Goal: Information Seeking & Learning: Check status

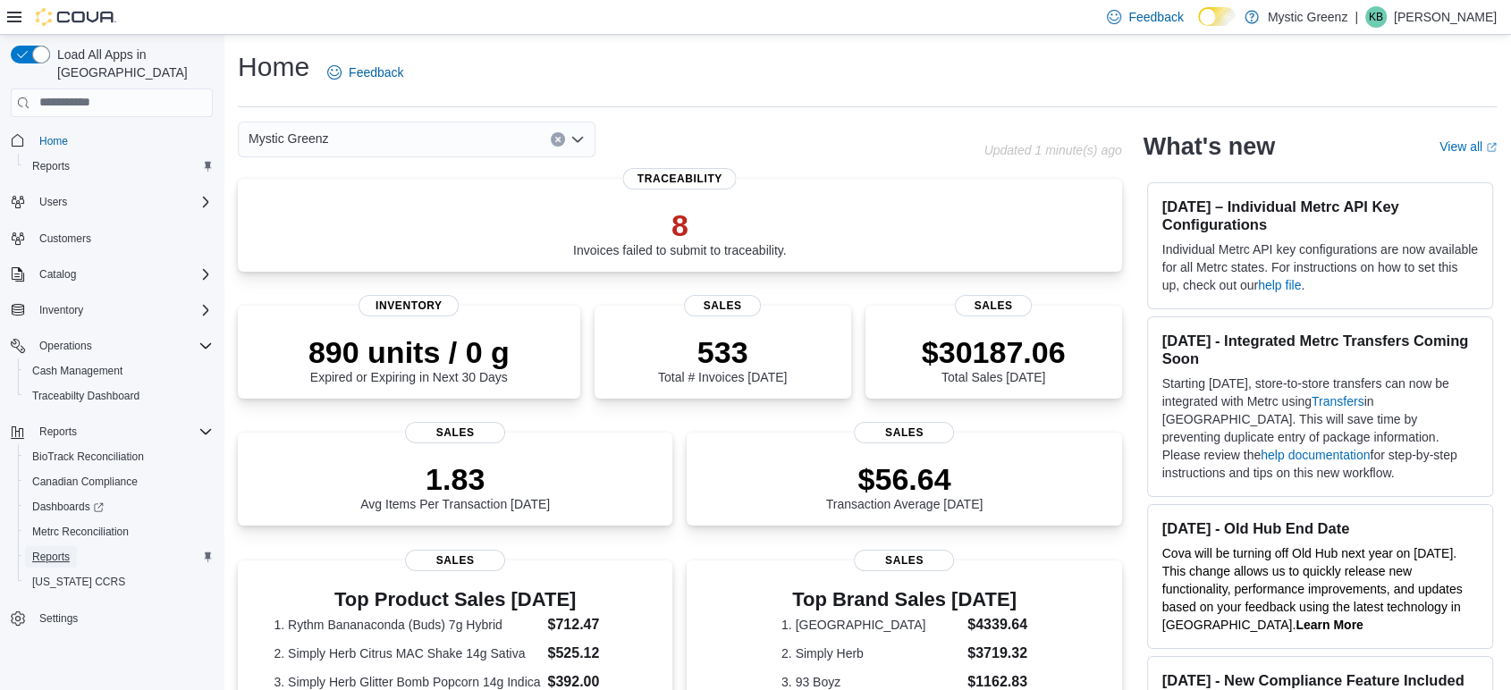
click at [63, 550] on span "Reports" at bounding box center [51, 557] width 38 height 14
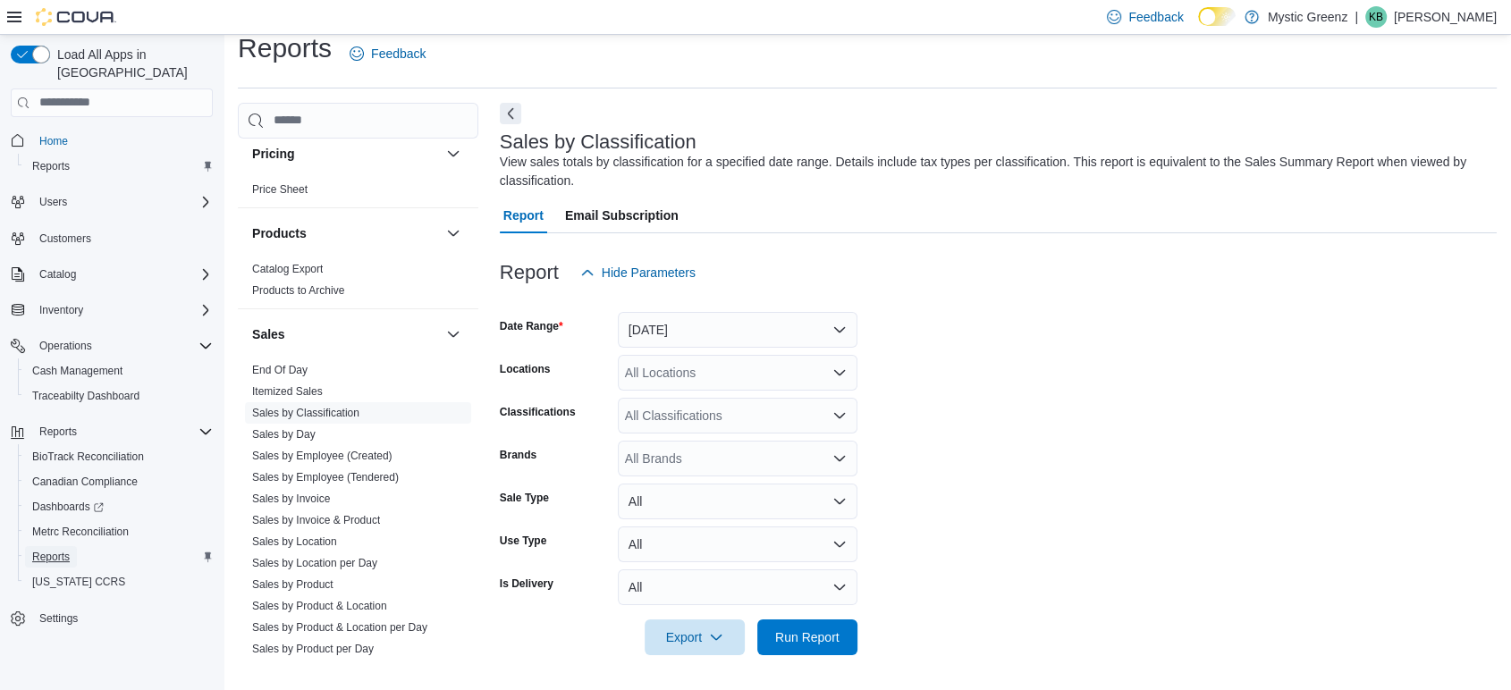
scroll to position [1079, 0]
click at [317, 427] on span "Sales by Day" at bounding box center [358, 430] width 226 height 21
click at [401, 421] on span "Sales by Day" at bounding box center [358, 430] width 226 height 21
click at [281, 431] on link "Sales by Day" at bounding box center [283, 431] width 63 height 13
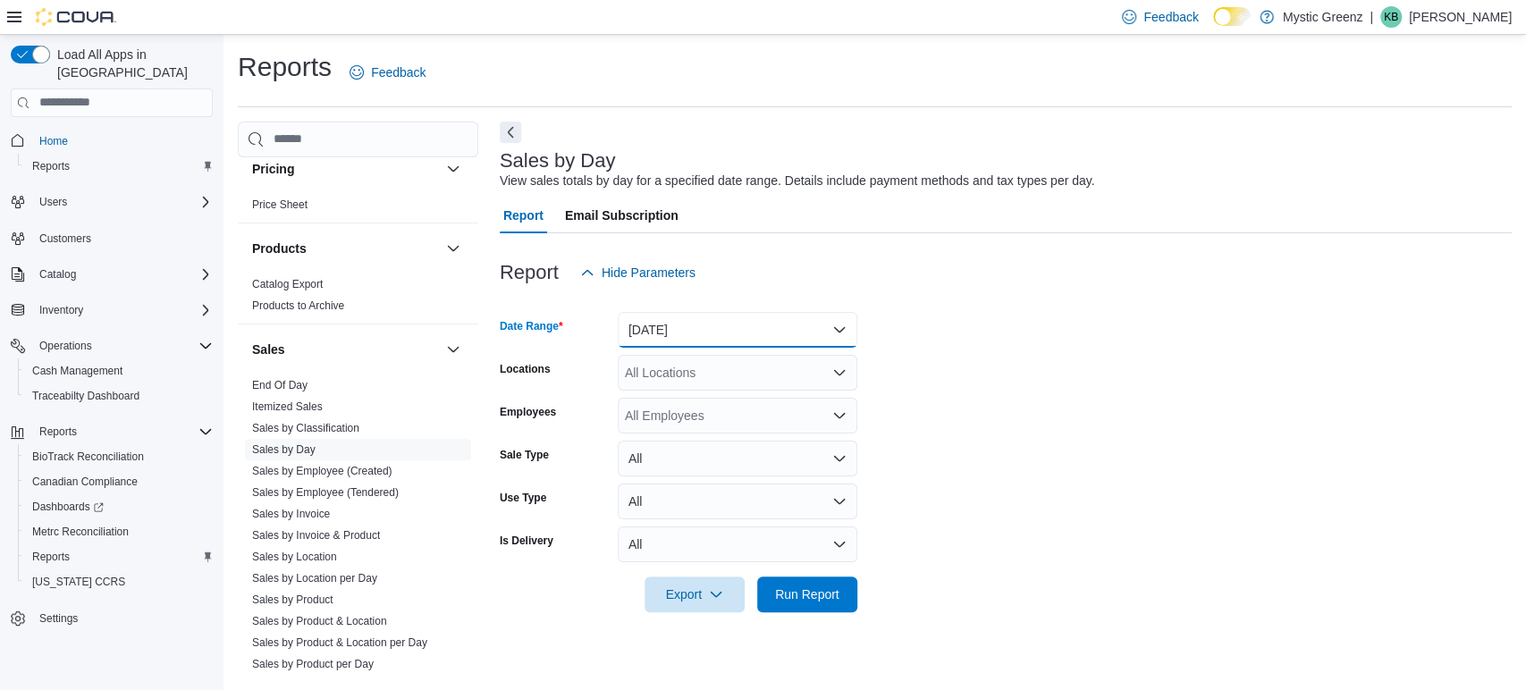
click at [840, 328] on button "[DATE]" at bounding box center [738, 330] width 240 height 36
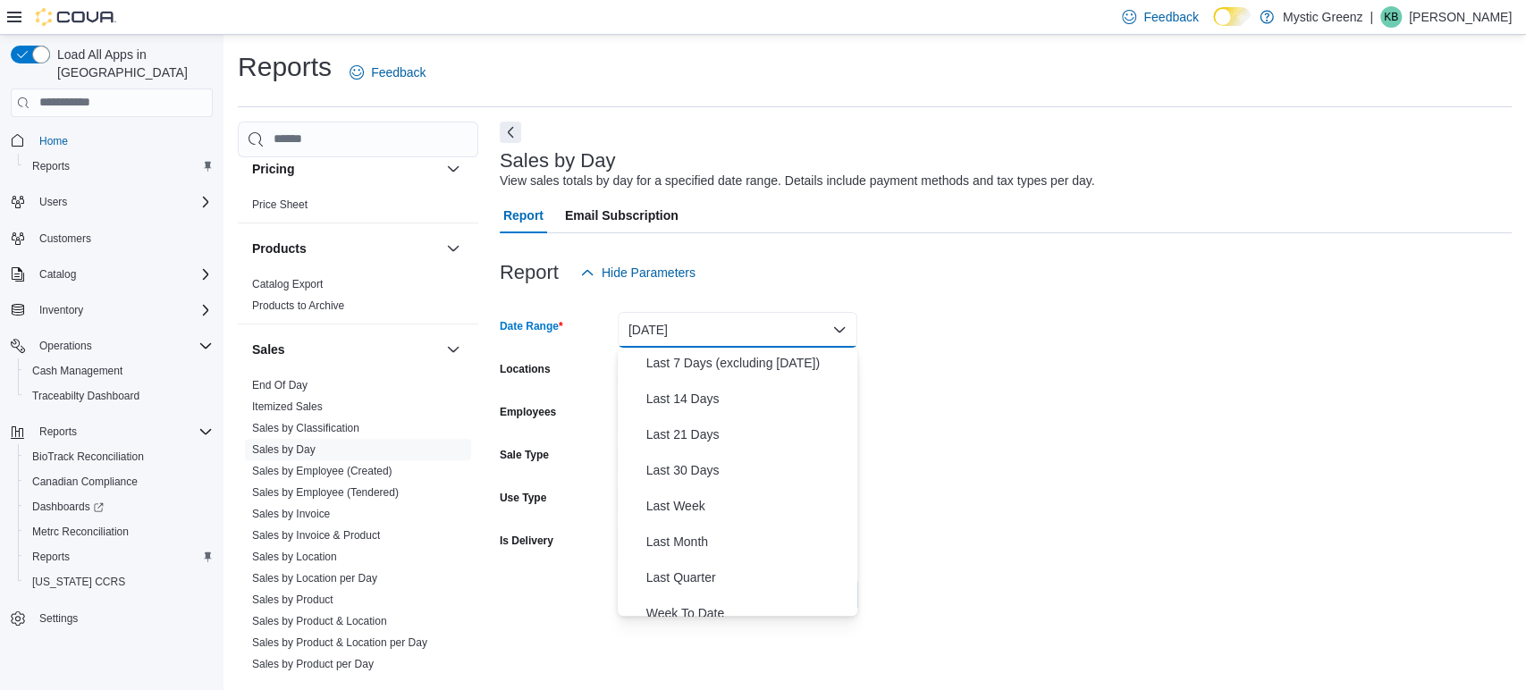
scroll to position [160, 0]
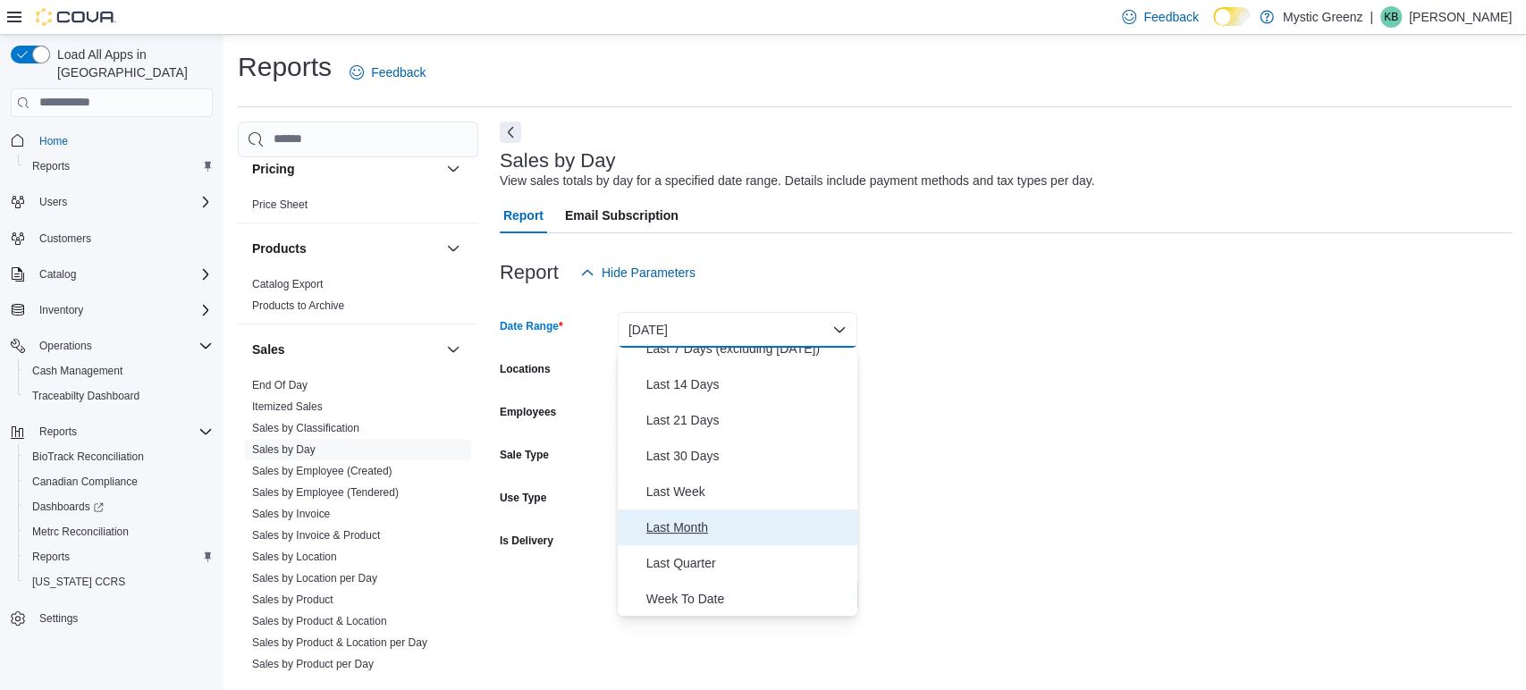
click at [746, 525] on span "Last Month" at bounding box center [748, 527] width 204 height 21
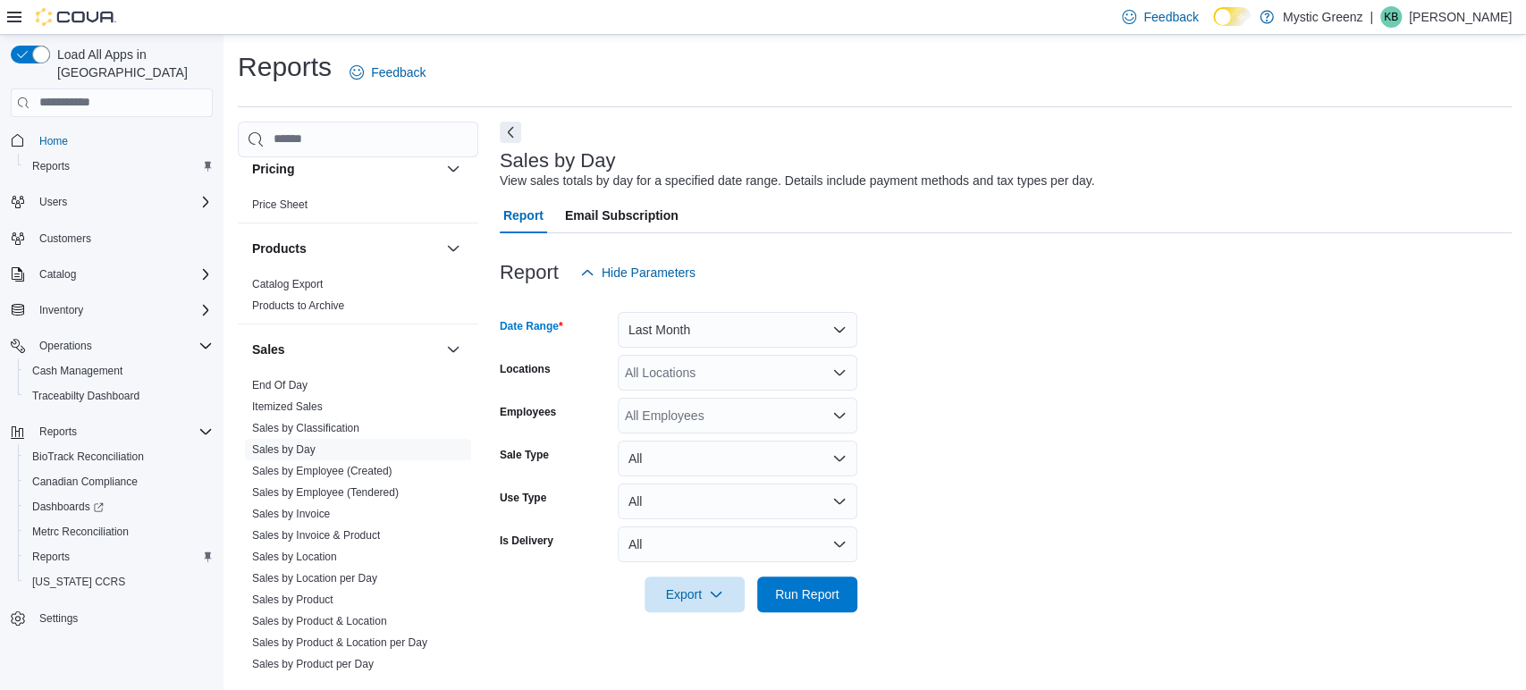
click at [837, 370] on icon "Open list of options" at bounding box center [839, 373] width 14 height 14
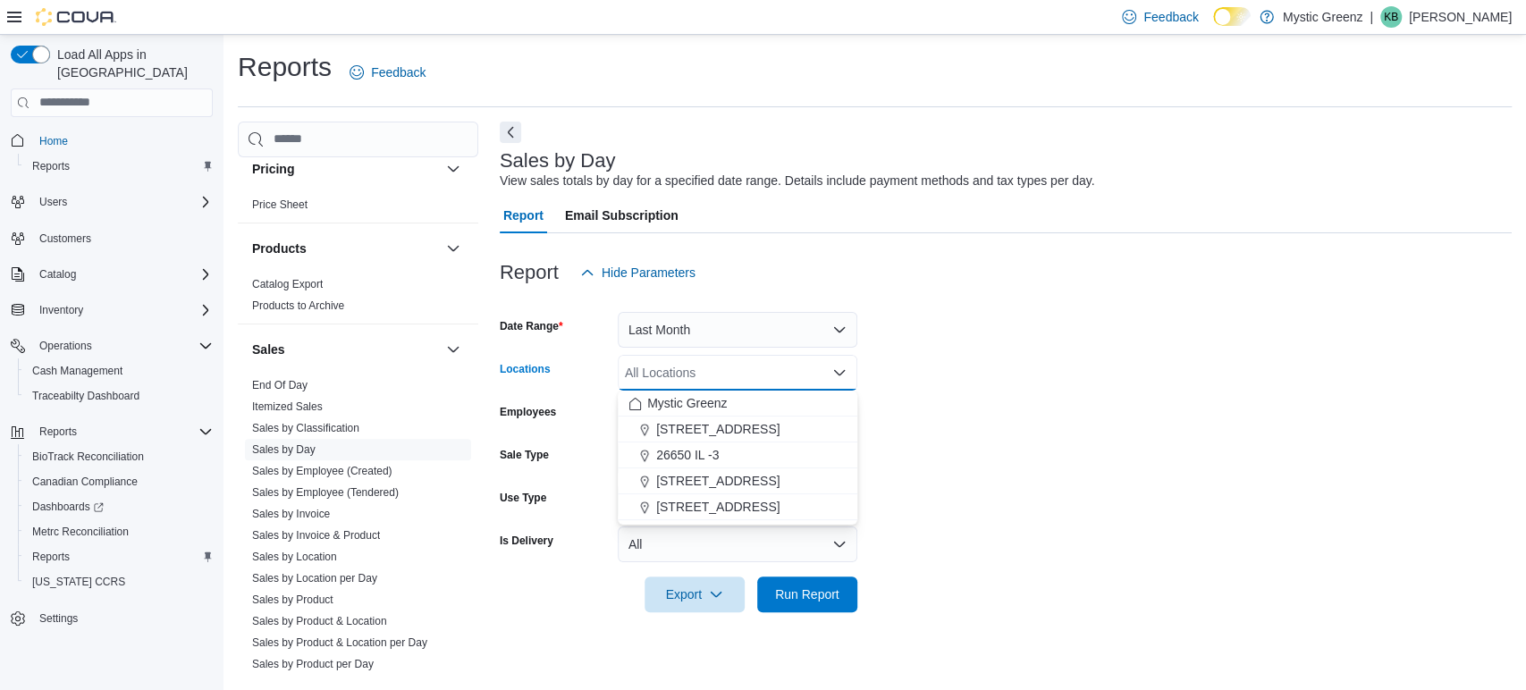
click at [740, 429] on span "[STREET_ADDRESS]" at bounding box center [717, 429] width 123 height 18
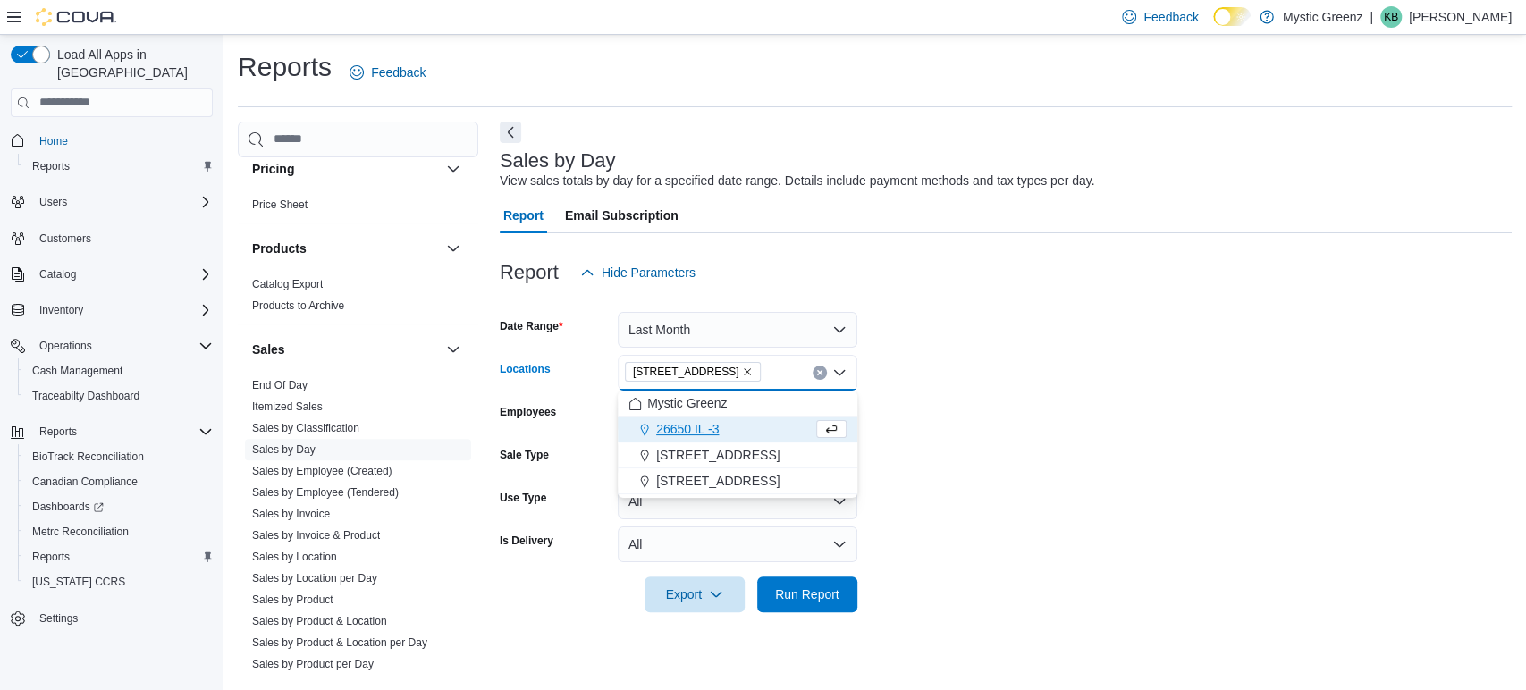
click at [1066, 501] on form "Date Range Last Month Locations [STREET_ADDRESS] Selected. [STREET_ADDRESS] Pre…" at bounding box center [1006, 452] width 1012 height 322
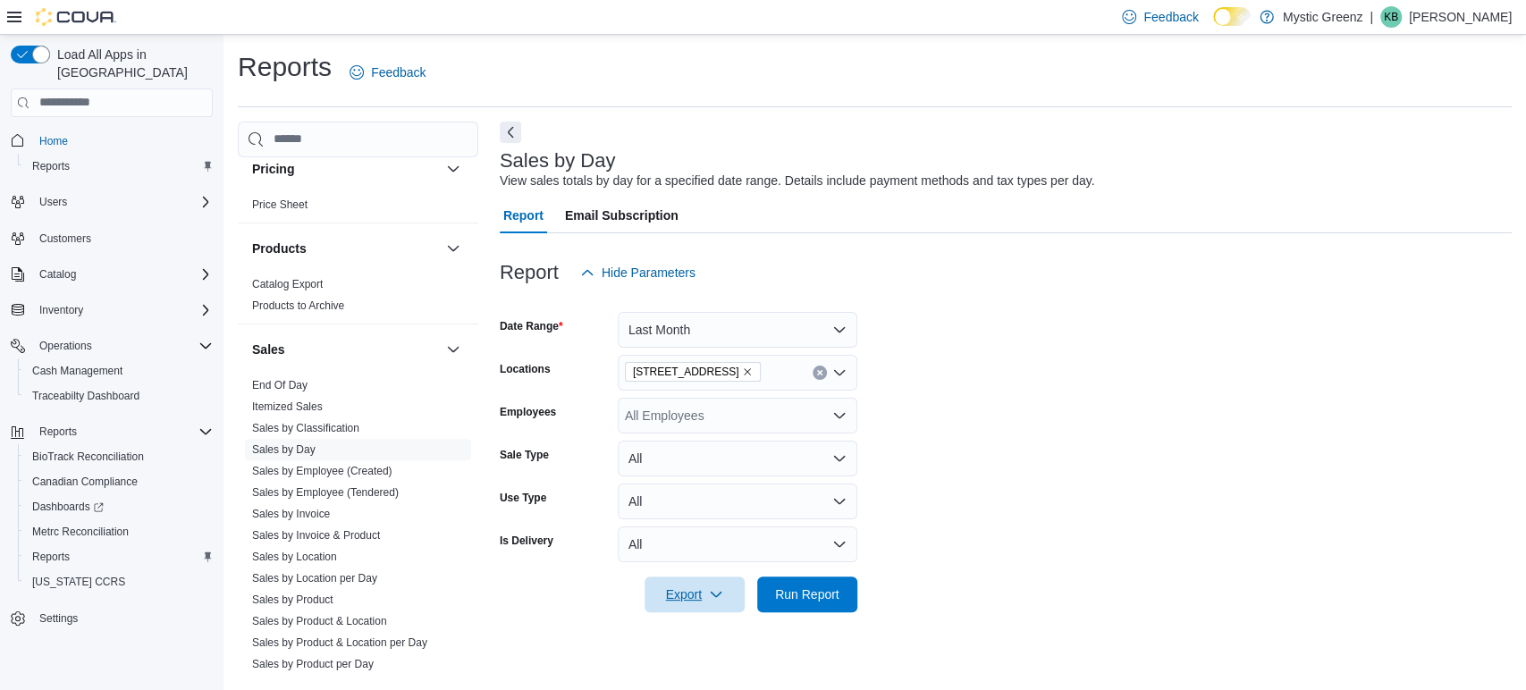
click at [710, 598] on icon "button" at bounding box center [716, 594] width 14 height 14
click at [699, 486] on span "Export to Excel" at bounding box center [697, 487] width 80 height 14
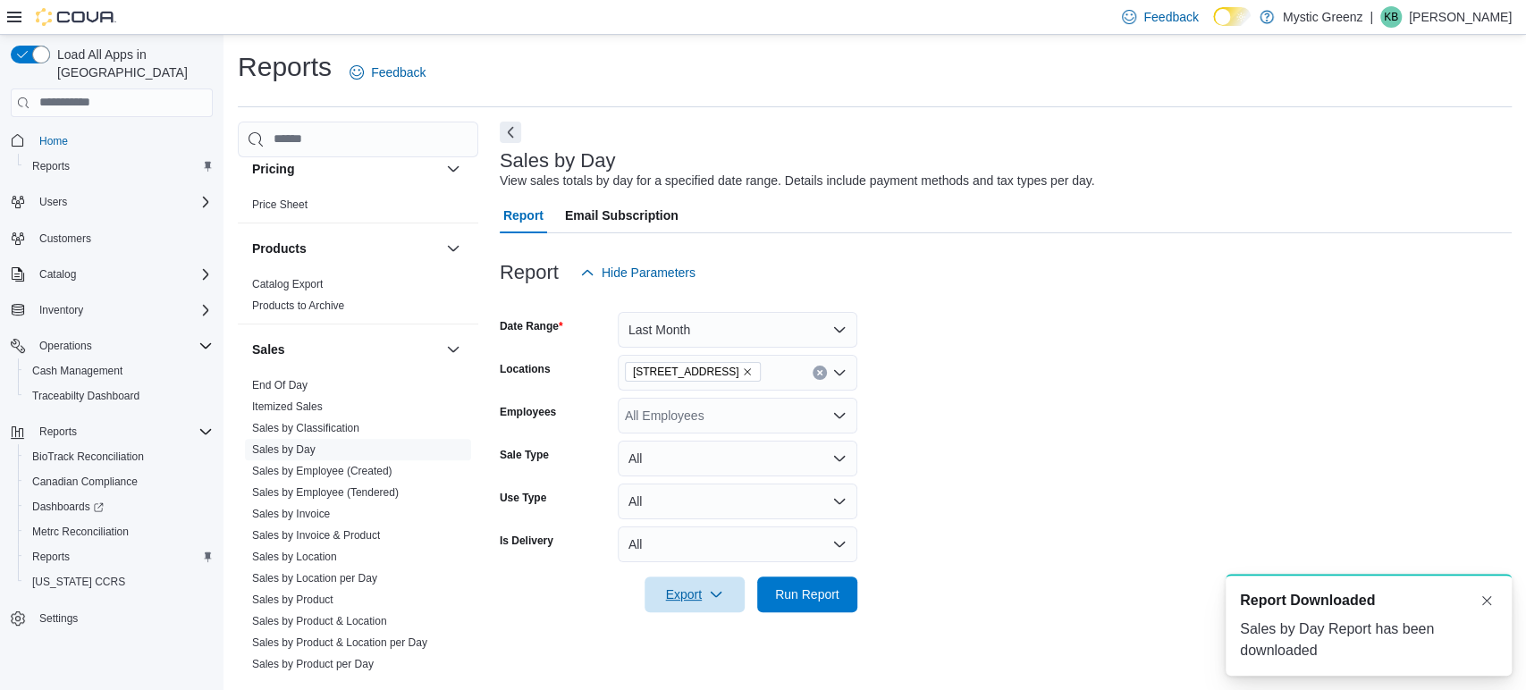
scroll to position [0, 0]
click at [704, 603] on span "Export" at bounding box center [694, 595] width 79 height 36
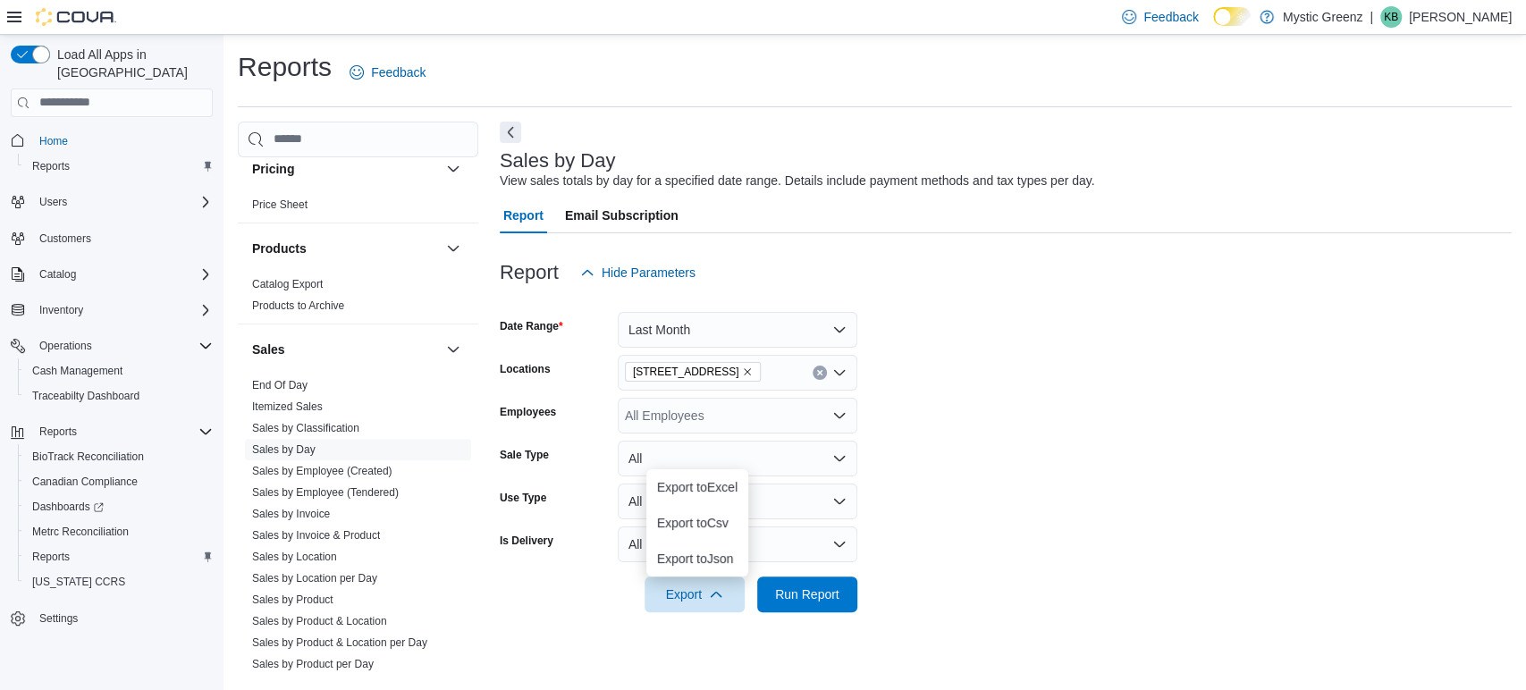
click at [742, 371] on icon "Remove 1120 Woodlawn Rd from selection in this group" at bounding box center [747, 372] width 11 height 11
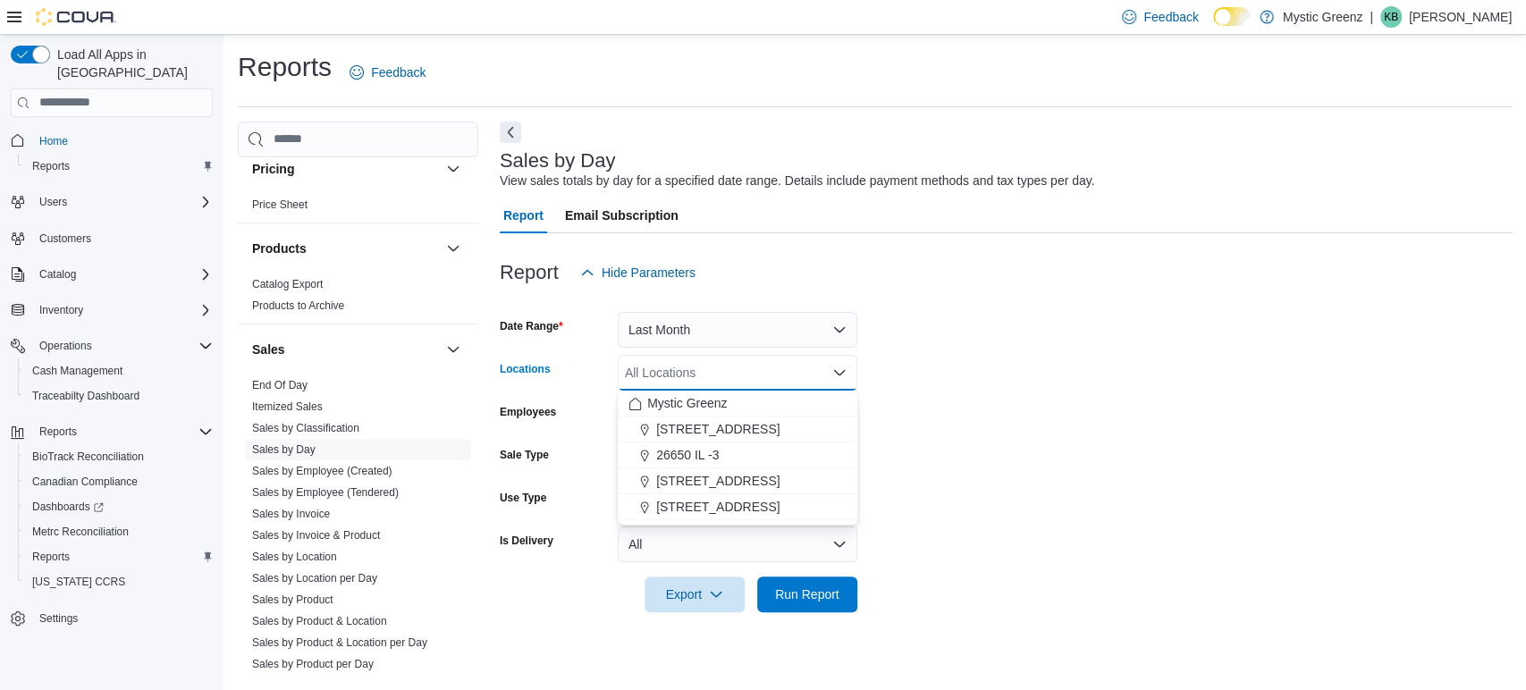
click at [696, 455] on span "26650 IL -3" at bounding box center [687, 455] width 63 height 18
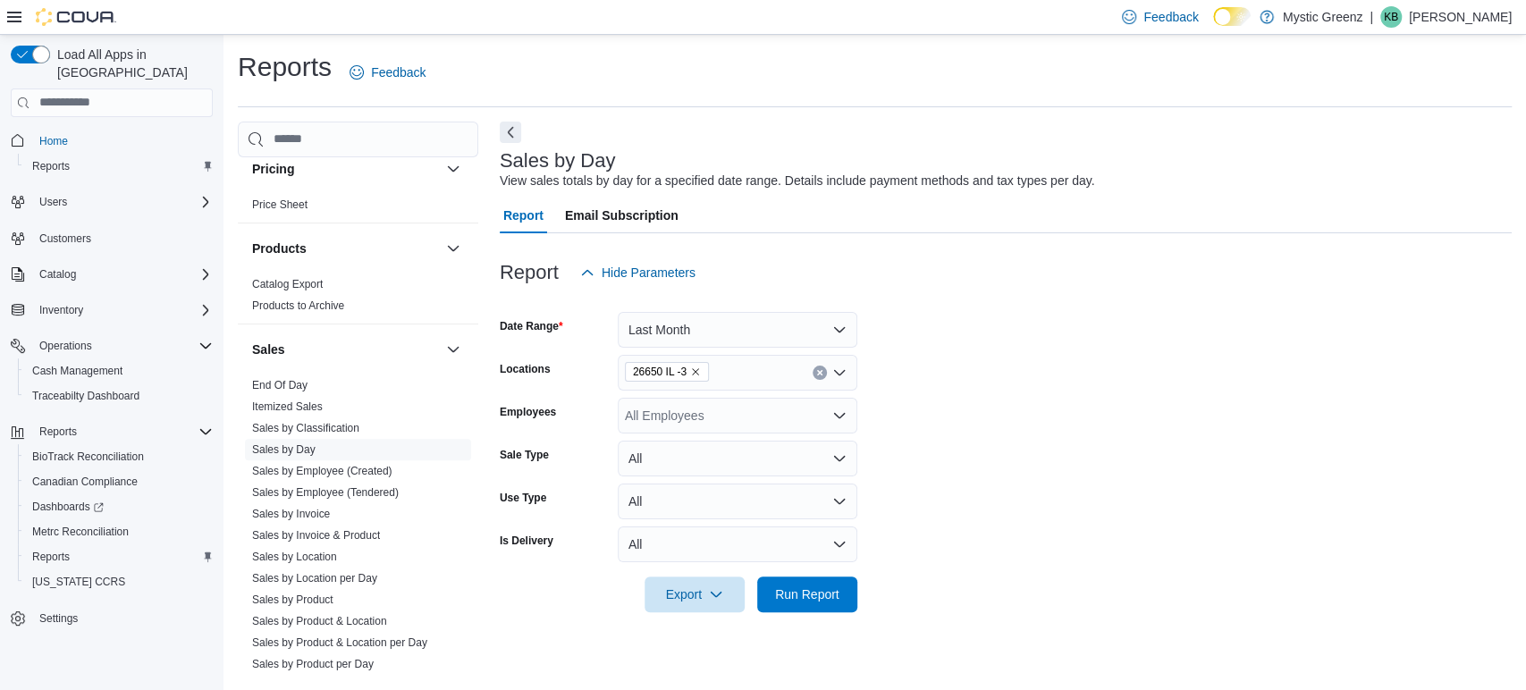
click at [997, 503] on form "Date Range Last Month Locations 26650 IL -3 Employees All Employees Sale Type A…" at bounding box center [1006, 452] width 1012 height 322
click at [724, 597] on span "Export" at bounding box center [694, 595] width 79 height 36
click at [712, 484] on span "Export to Excel" at bounding box center [697, 487] width 80 height 14
click at [694, 370] on icon "Remove 26650 IL -3 from selection in this group" at bounding box center [695, 372] width 11 height 11
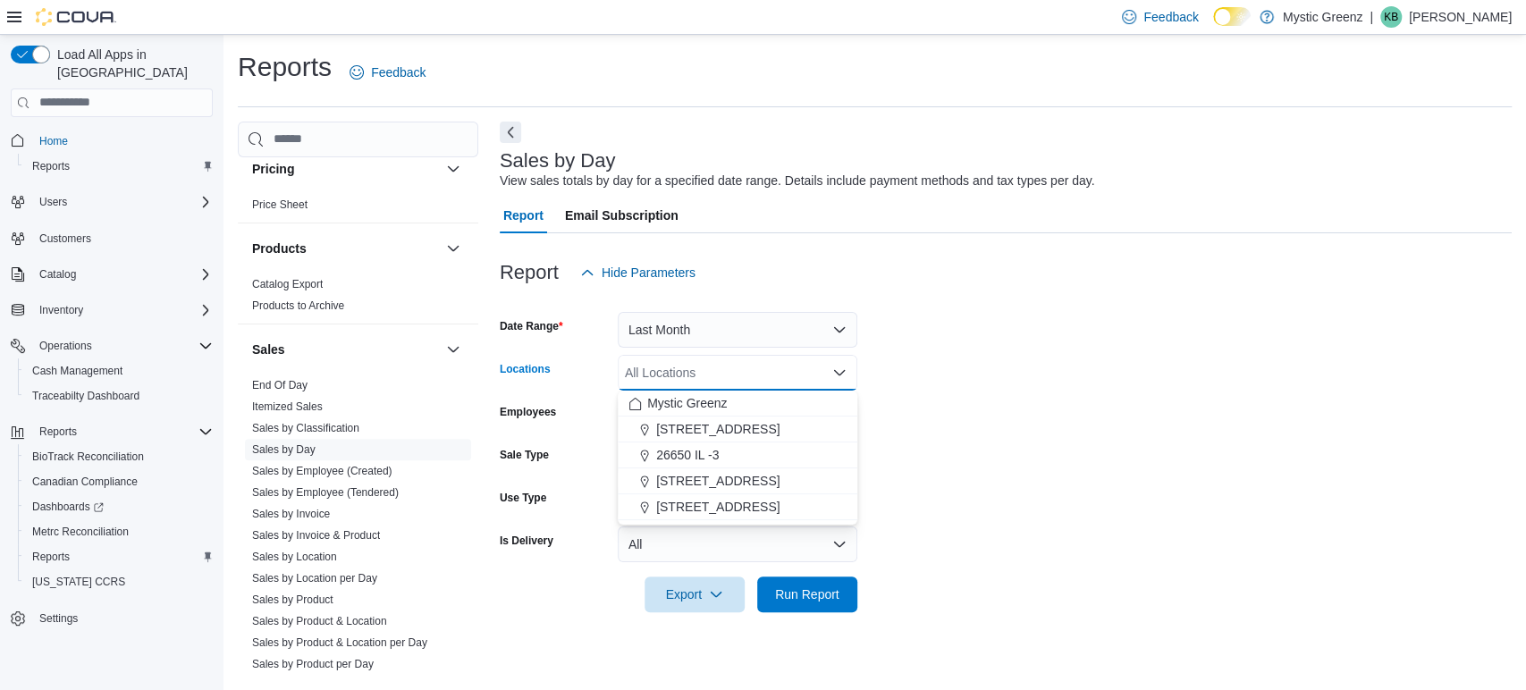
click at [687, 478] on span "[STREET_ADDRESS]" at bounding box center [717, 481] width 123 height 18
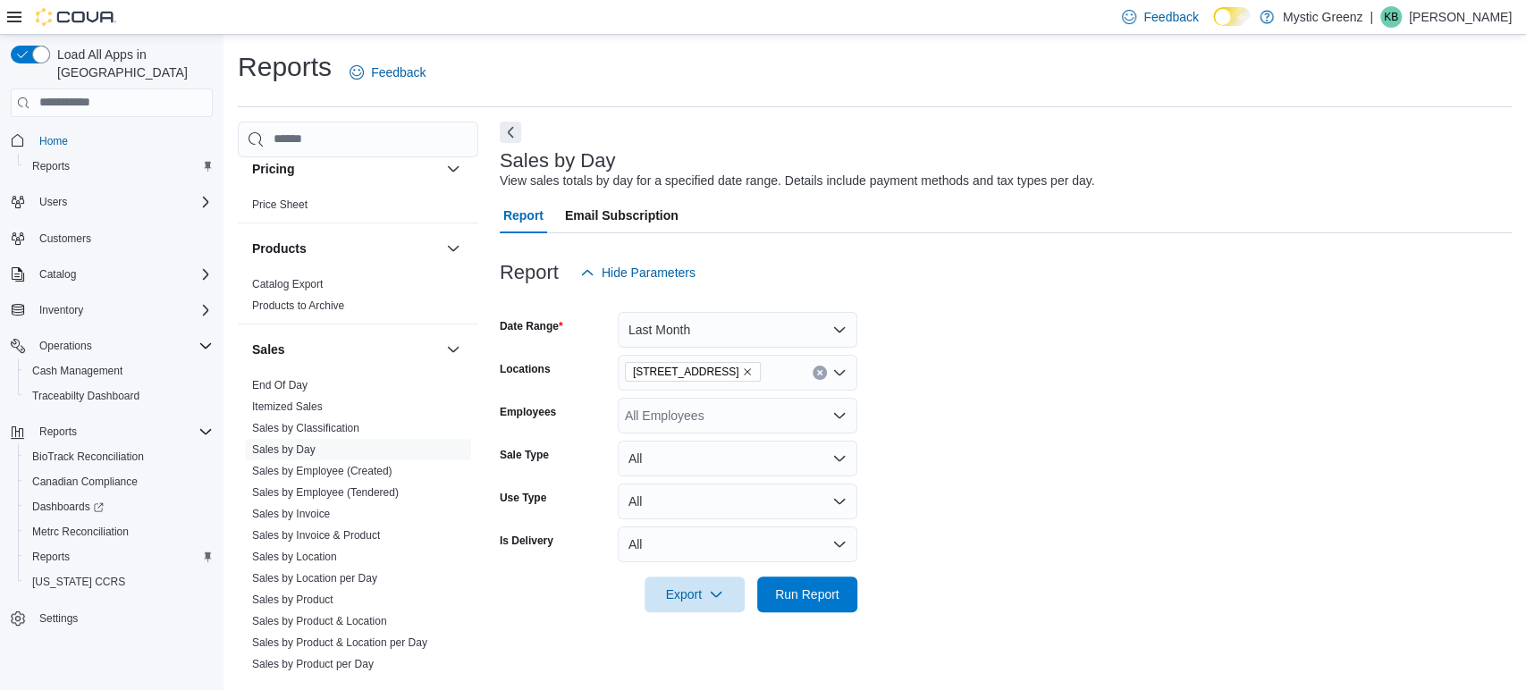
click at [1038, 492] on form "Date Range Last Month Locations [STREET_ADDRESS] Employees All Employees Sale T…" at bounding box center [1006, 452] width 1012 height 322
click at [701, 608] on span "Export" at bounding box center [694, 595] width 79 height 36
click at [721, 492] on span "Export to Excel" at bounding box center [697, 487] width 80 height 14
click at [1058, 454] on form "Date Range Last Month Locations [STREET_ADDRESS] Employees All Employees Sale T…" at bounding box center [1006, 452] width 1012 height 322
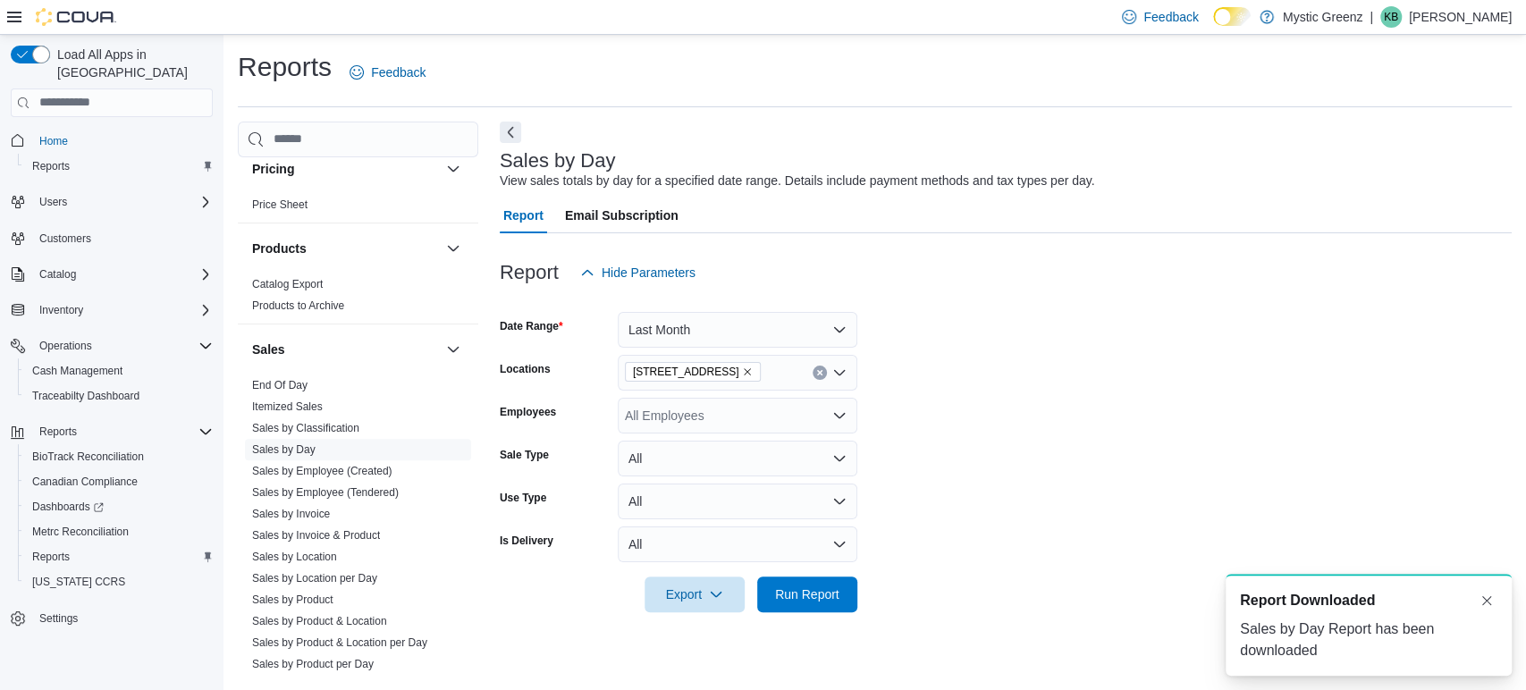
click at [753, 373] on icon "Remove 360 S Green Mount Rd. from selection in this group" at bounding box center [747, 372] width 11 height 11
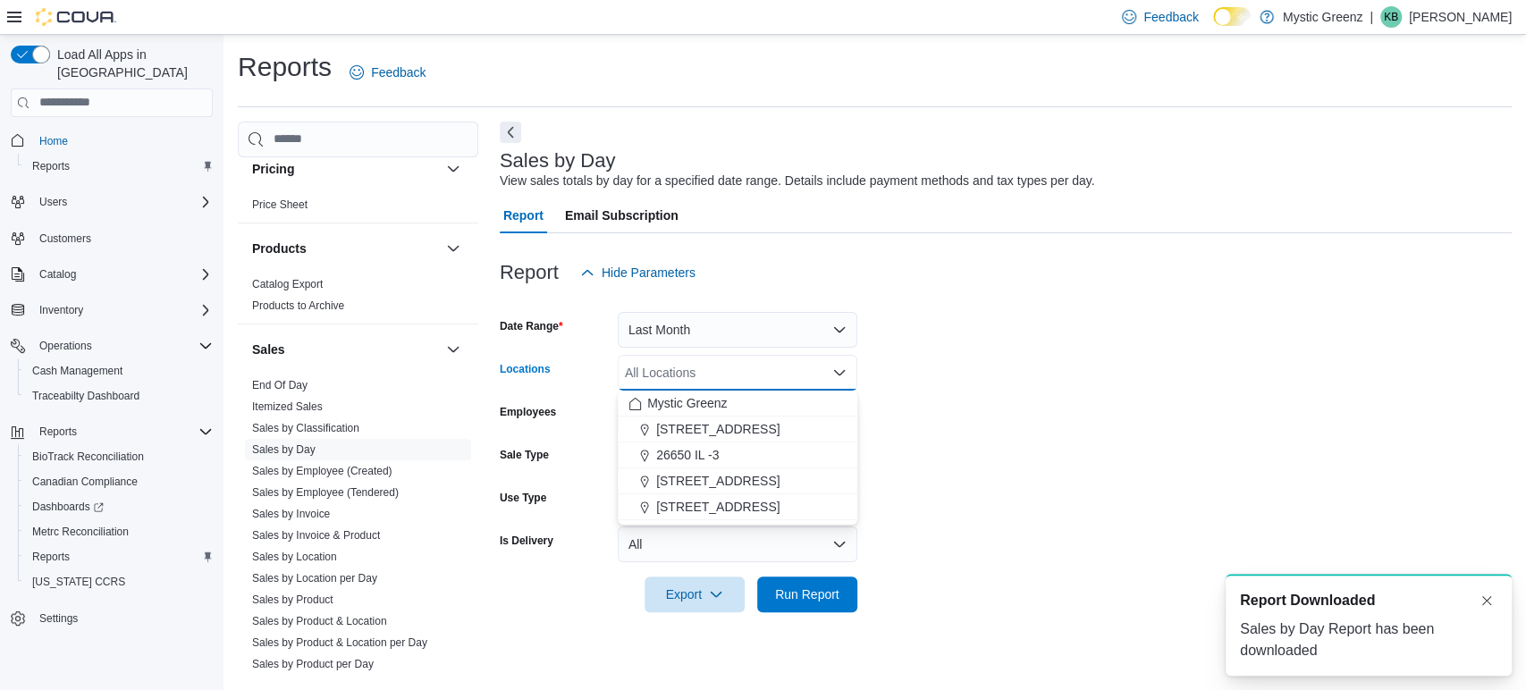
click at [718, 503] on span "[STREET_ADDRESS]" at bounding box center [717, 507] width 123 height 18
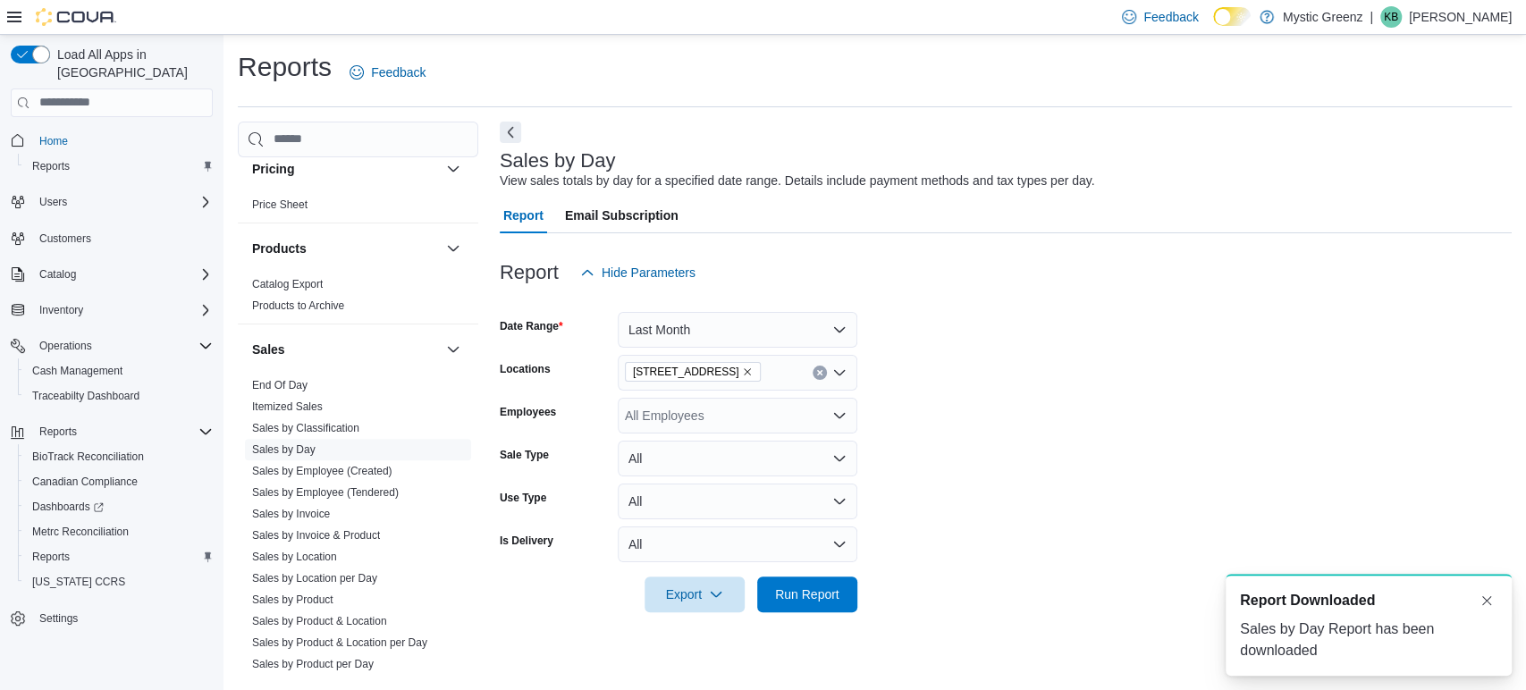
click at [991, 441] on form "Date Range Last Month Locations [STREET_ADDRESS] Employees All Employees Sale T…" at bounding box center [1006, 452] width 1012 height 322
click at [711, 592] on icon "button" at bounding box center [716, 594] width 14 height 14
click at [705, 485] on span "Export to Excel" at bounding box center [697, 487] width 80 height 14
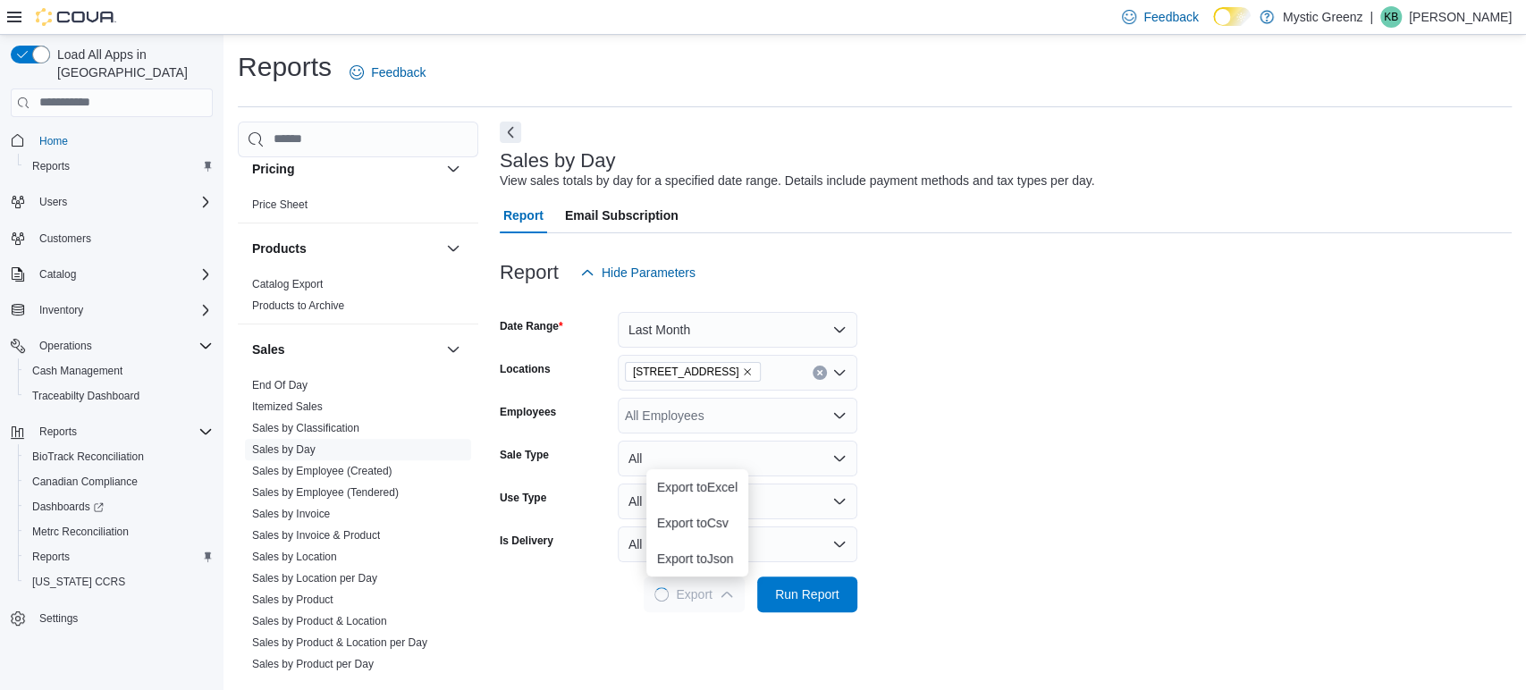
click at [1007, 483] on form "Date Range Last Month Locations [STREET_ADDRESS] Employees All Employees Sale T…" at bounding box center [1006, 452] width 1012 height 322
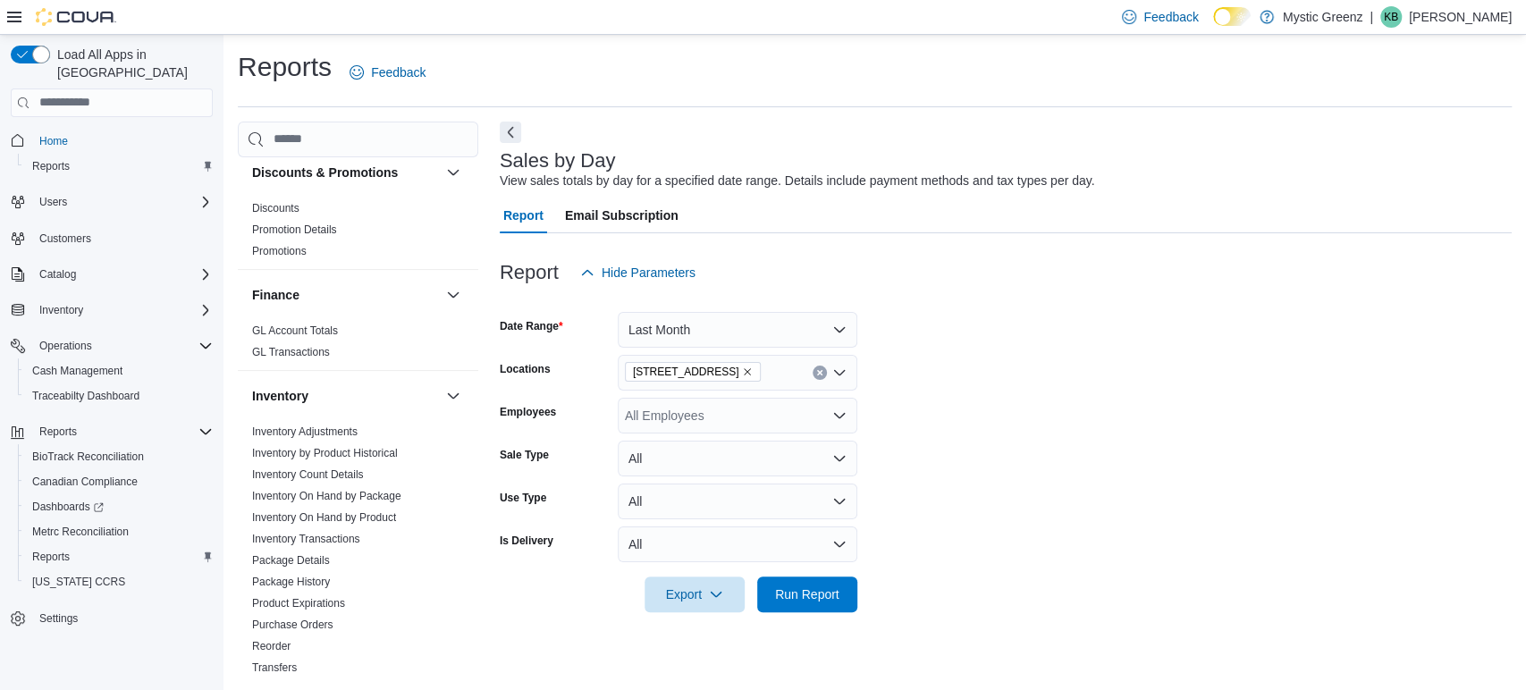
scroll to position [352, 0]
click at [371, 451] on link "Inventory by Product Historical" at bounding box center [325, 457] width 146 height 13
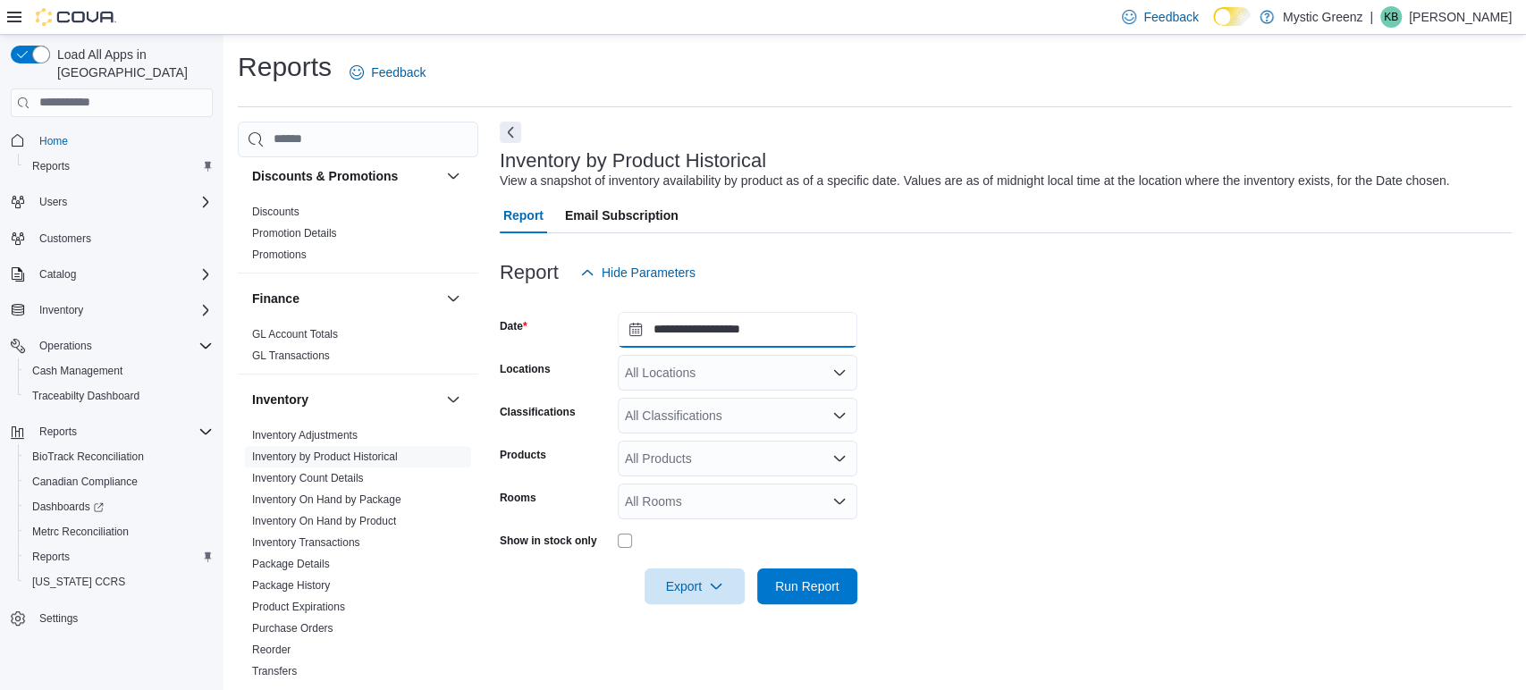
click at [810, 330] on input "**********" at bounding box center [738, 330] width 240 height 36
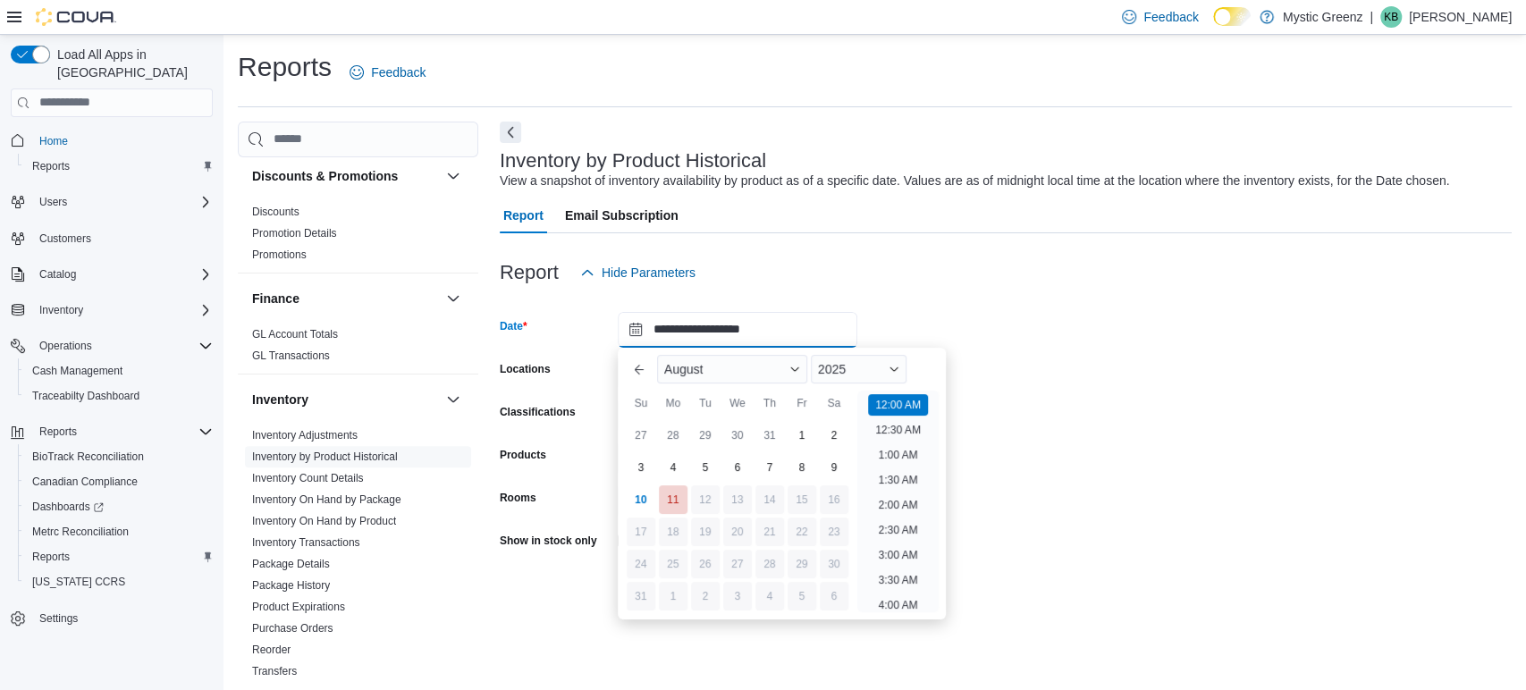
scroll to position [55, 0]
click at [773, 433] on div "31" at bounding box center [769, 435] width 29 height 29
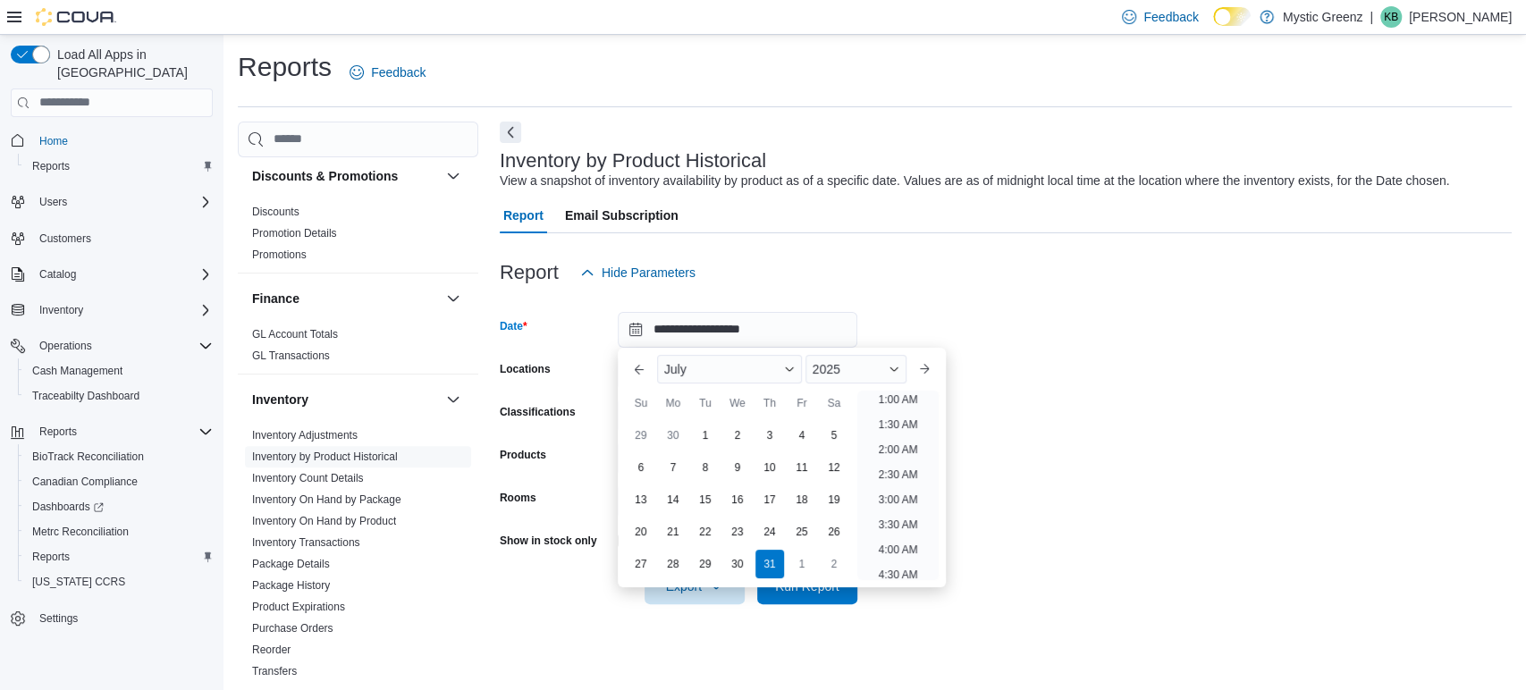
scroll to position [4, 0]
click at [1071, 367] on form "**********" at bounding box center [1006, 448] width 1012 height 314
click at [670, 330] on input "**********" at bounding box center [738, 330] width 240 height 36
click at [701, 434] on div "1" at bounding box center [705, 435] width 29 height 29
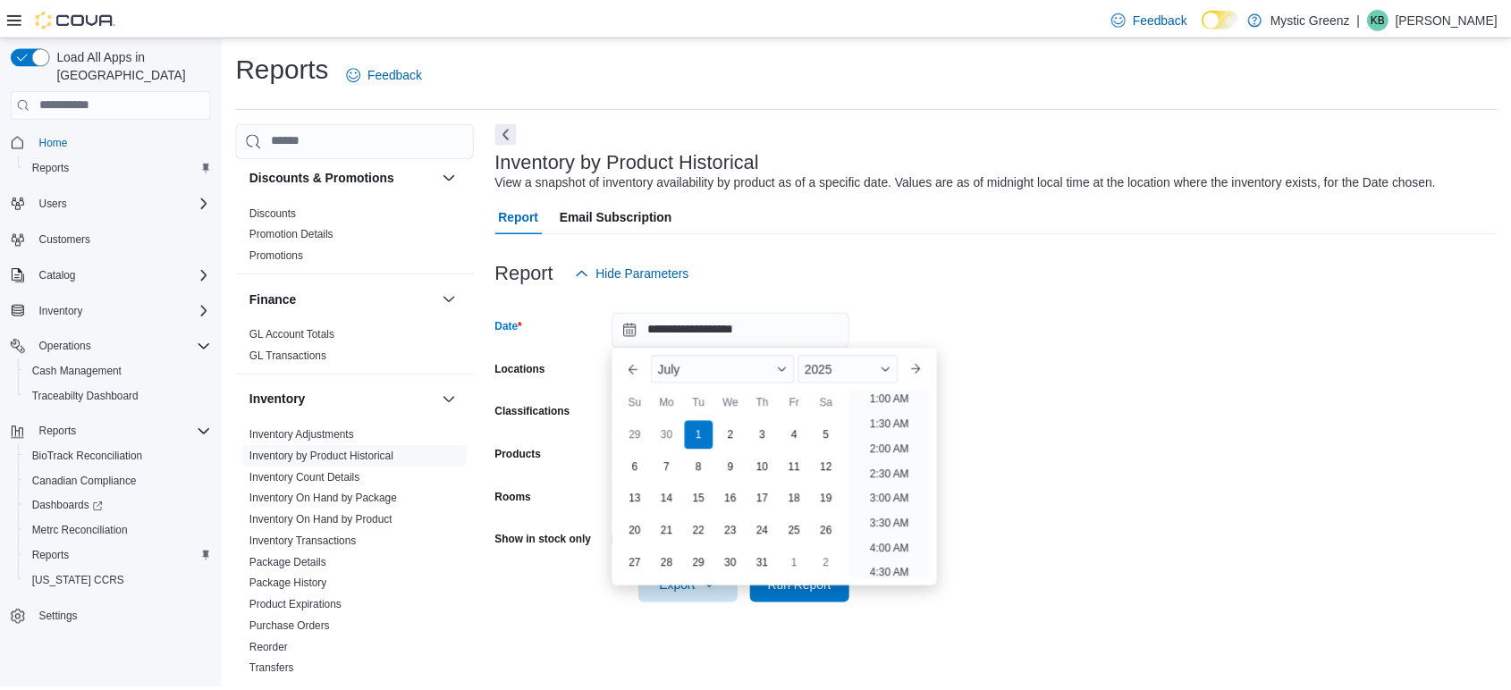
scroll to position [4, 0]
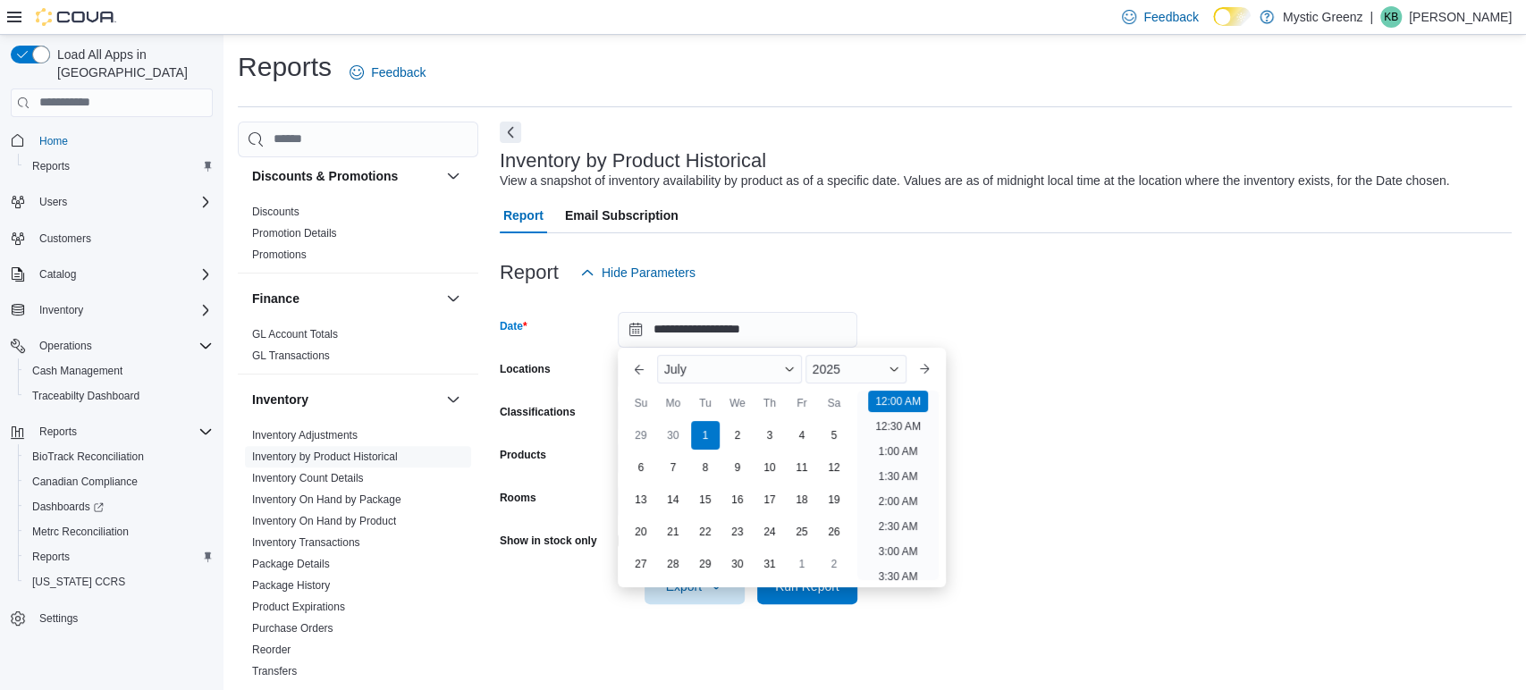
click at [792, 374] on span "Button. Open the month selector. July is currently selected." at bounding box center [789, 369] width 11 height 11
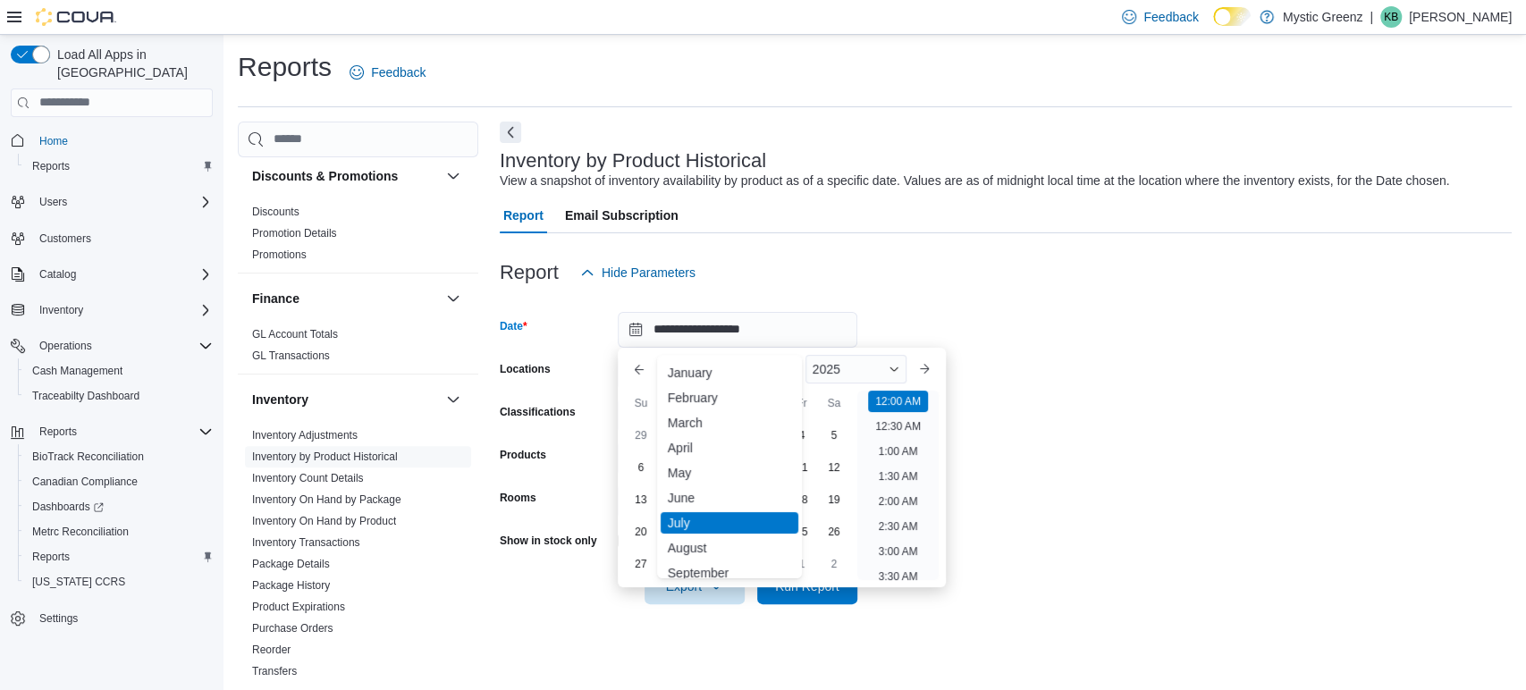
click at [739, 547] on div "August" at bounding box center [730, 547] width 138 height 21
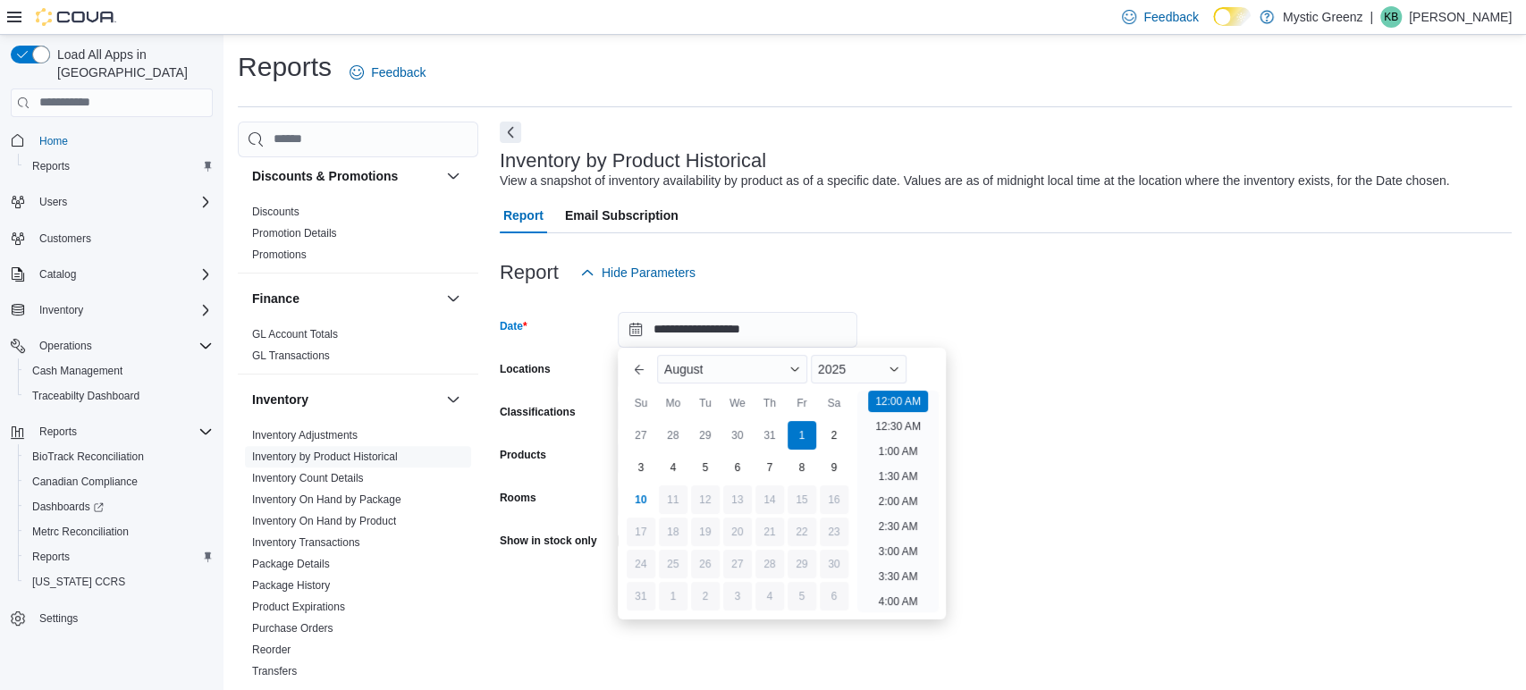
type input "**********"
click at [808, 434] on div "1" at bounding box center [802, 435] width 29 height 29
click at [1085, 422] on form "**********" at bounding box center [1006, 448] width 1012 height 314
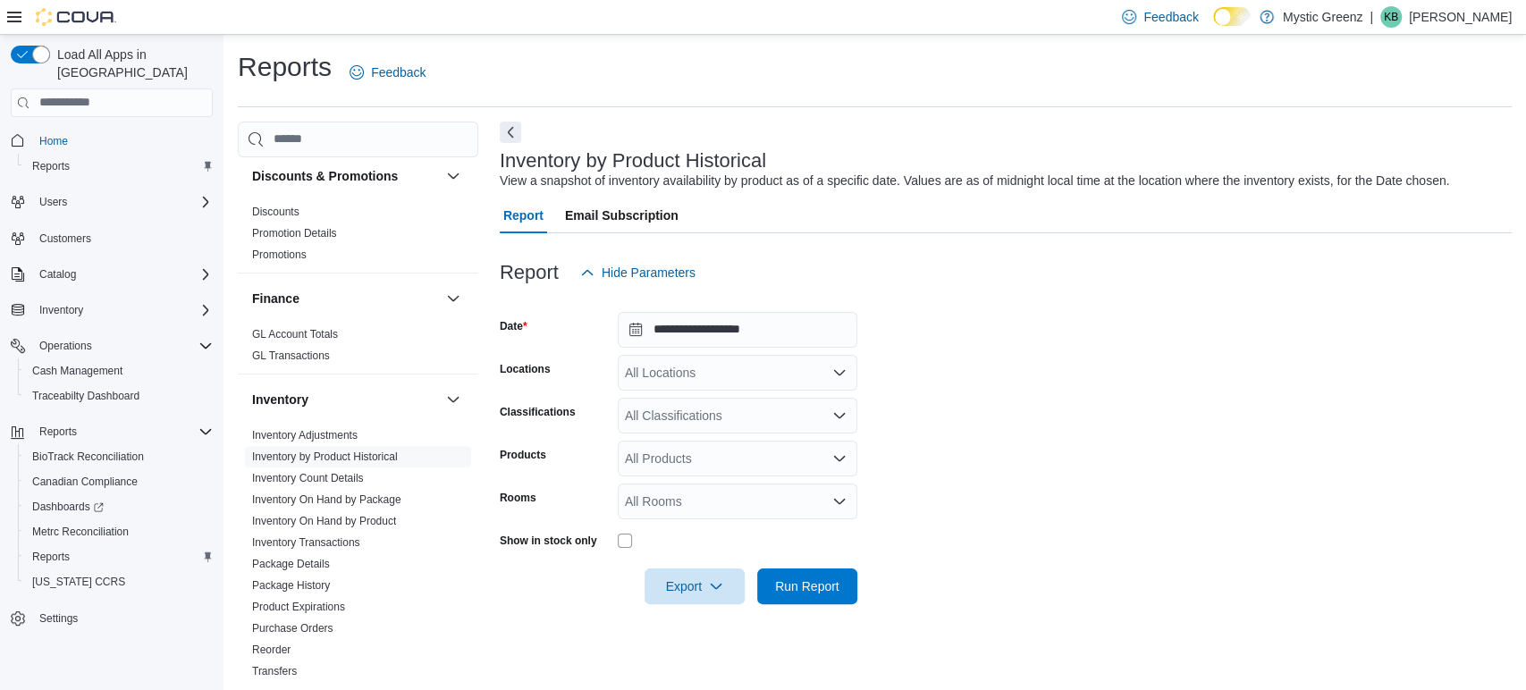
click at [832, 375] on icon "Open list of options" at bounding box center [839, 373] width 14 height 14
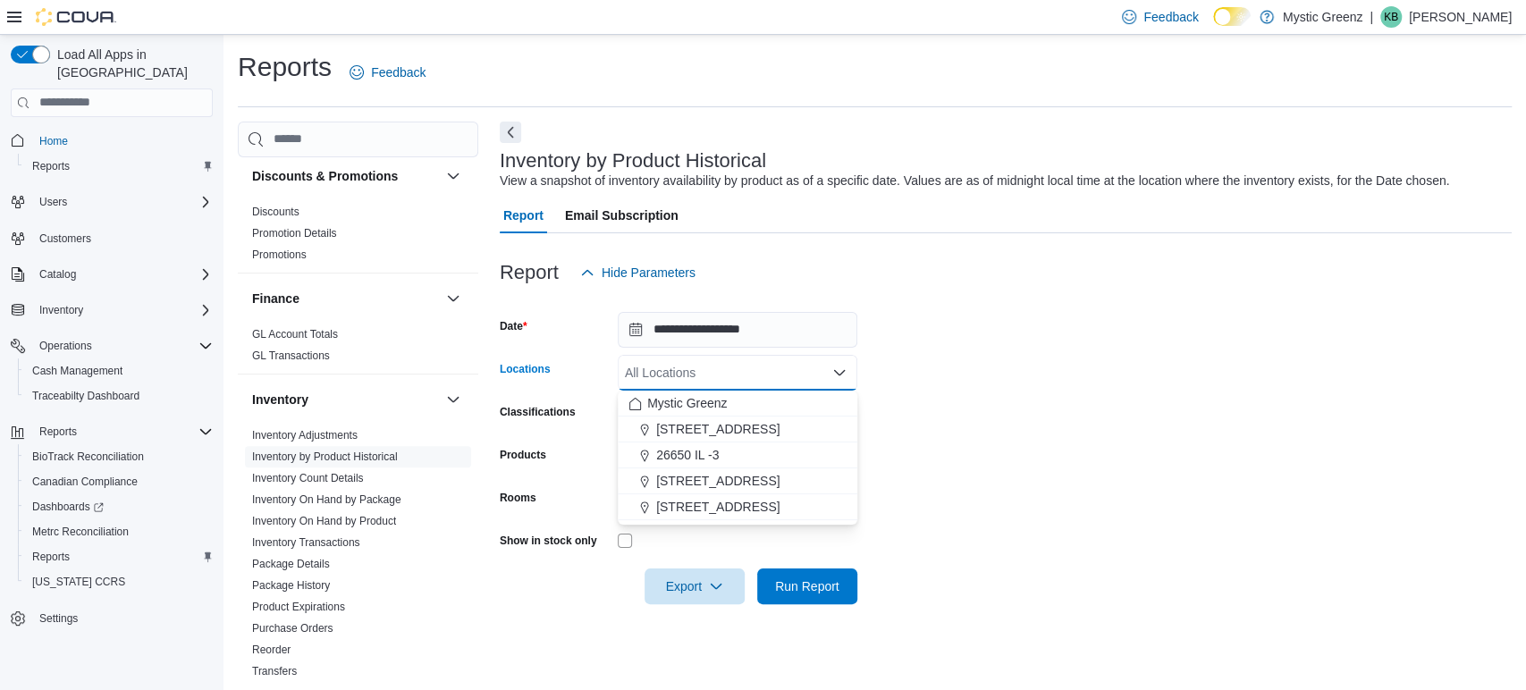
click at [754, 431] on span "[STREET_ADDRESS]" at bounding box center [717, 429] width 123 height 18
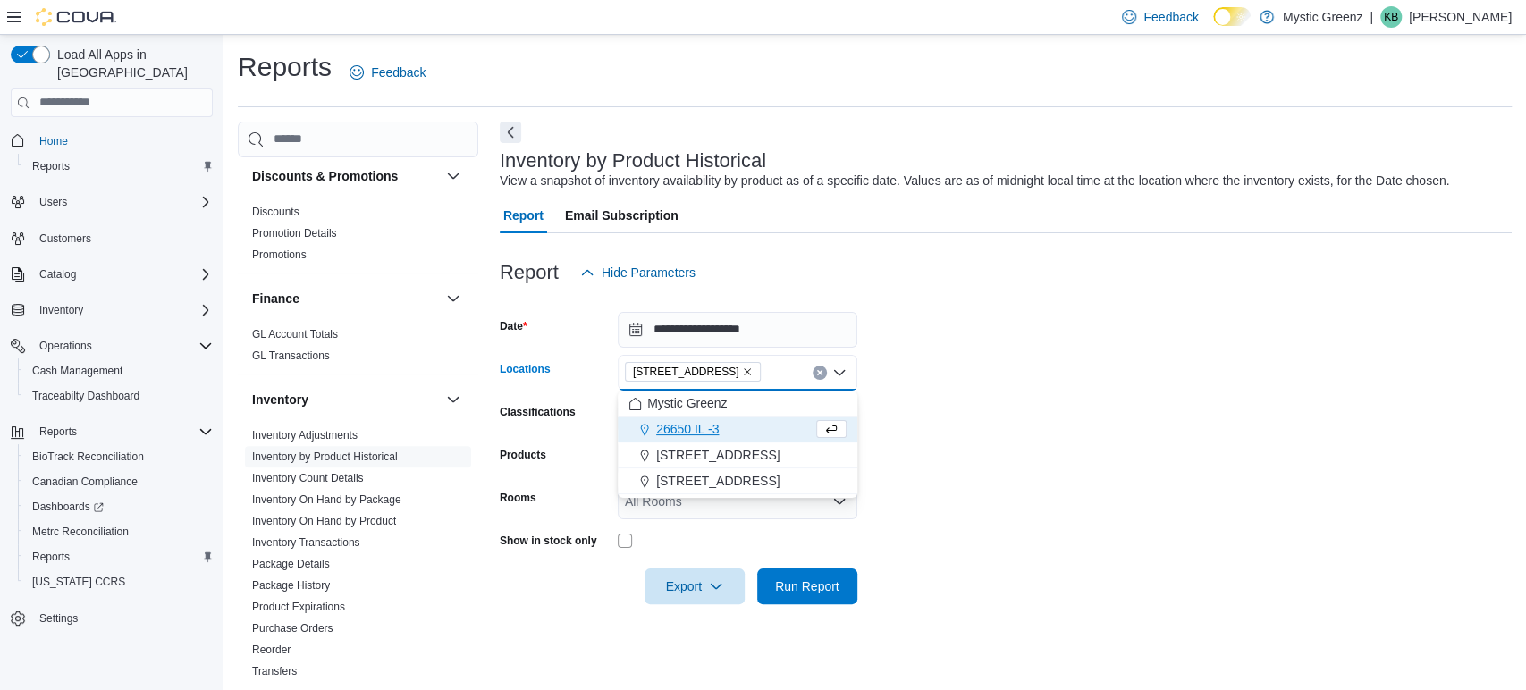
click at [1016, 460] on form "**********" at bounding box center [1006, 448] width 1012 height 314
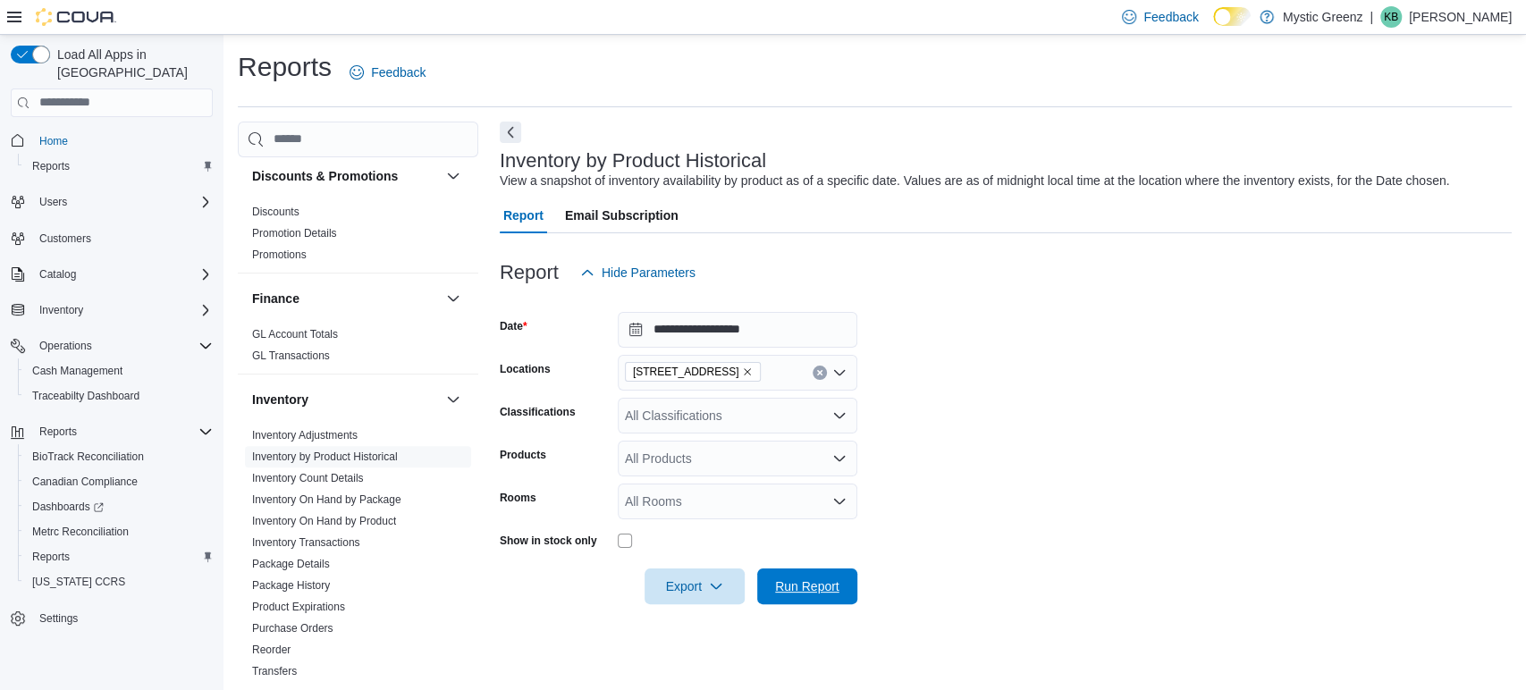
click at [788, 600] on span "Run Report" at bounding box center [807, 587] width 79 height 36
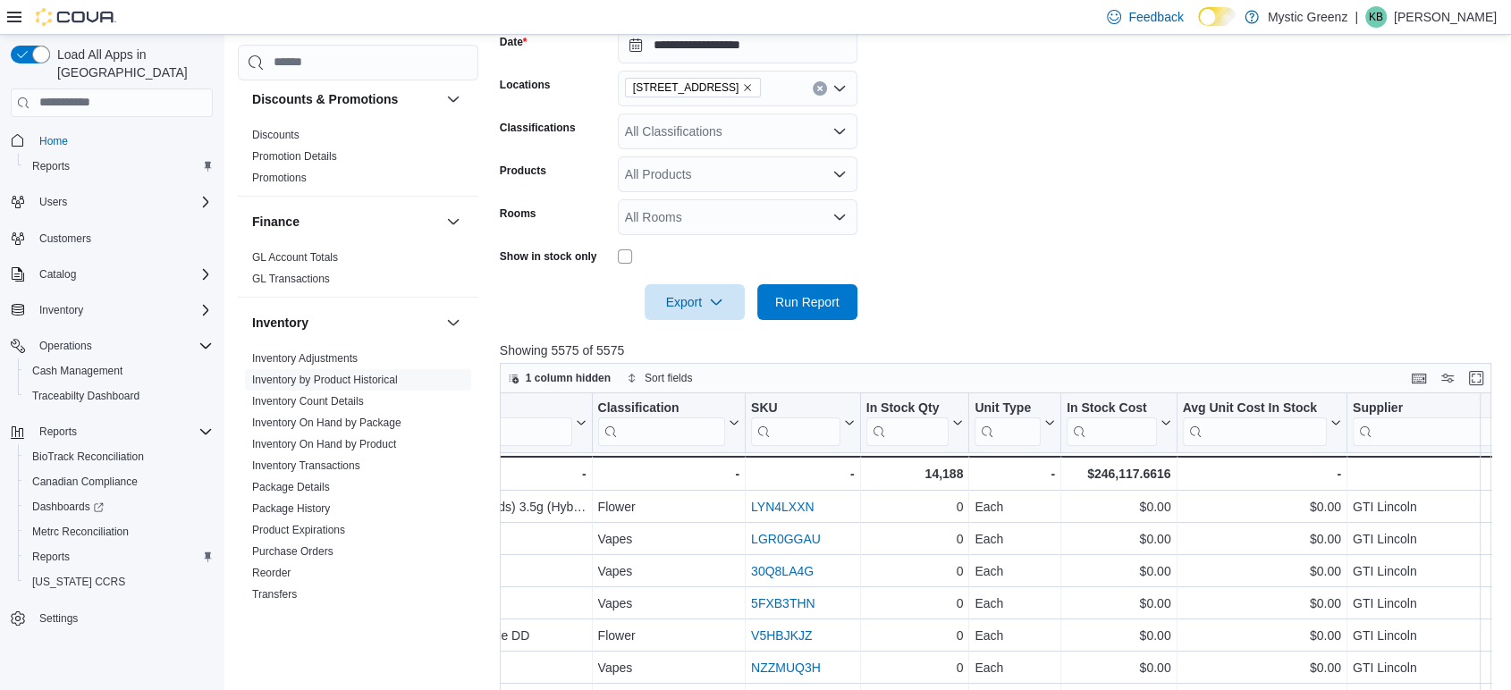
scroll to position [0, 415]
click at [1115, 475] on div "$246,117.6616" at bounding box center [1118, 473] width 104 height 21
click at [742, 89] on icon "Remove 1120 Woodlawn Rd from selection in this group" at bounding box center [747, 87] width 11 height 11
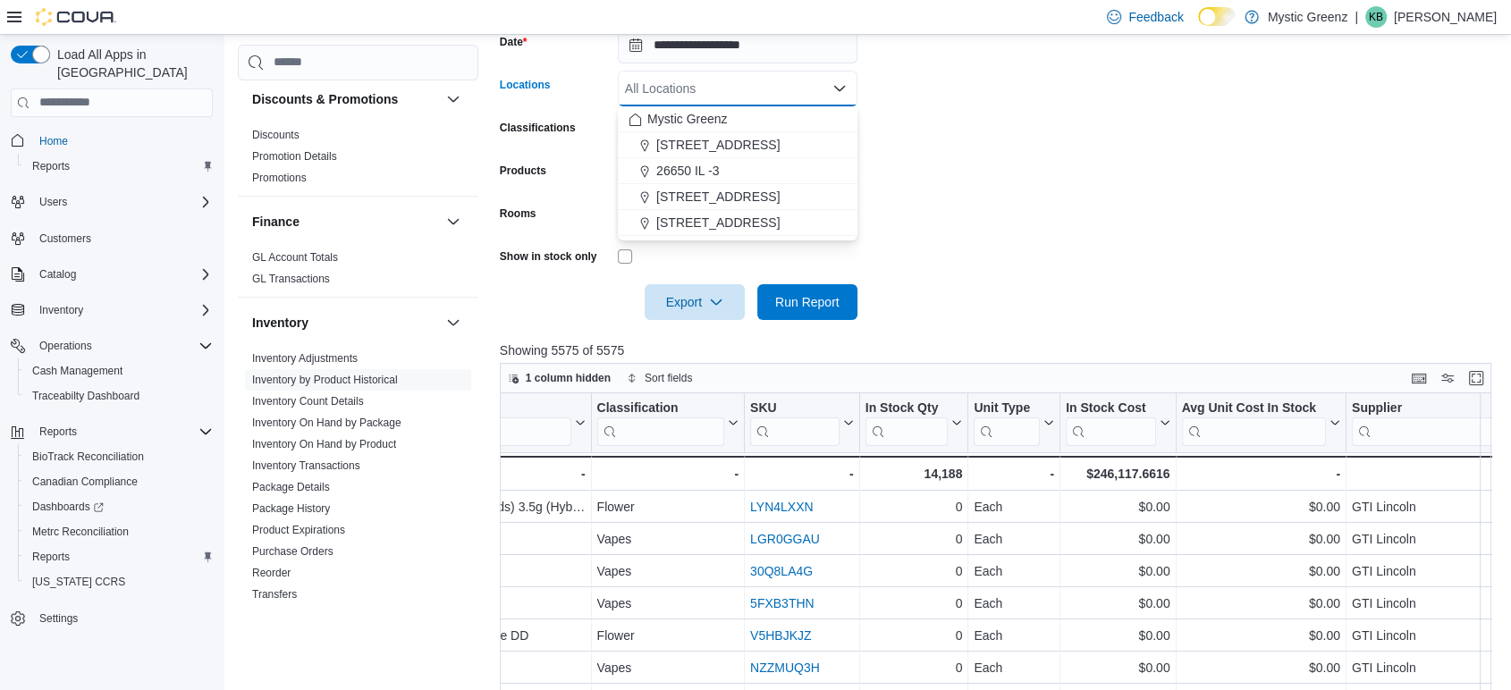
click at [701, 167] on span "26650 IL -3" at bounding box center [687, 171] width 63 height 18
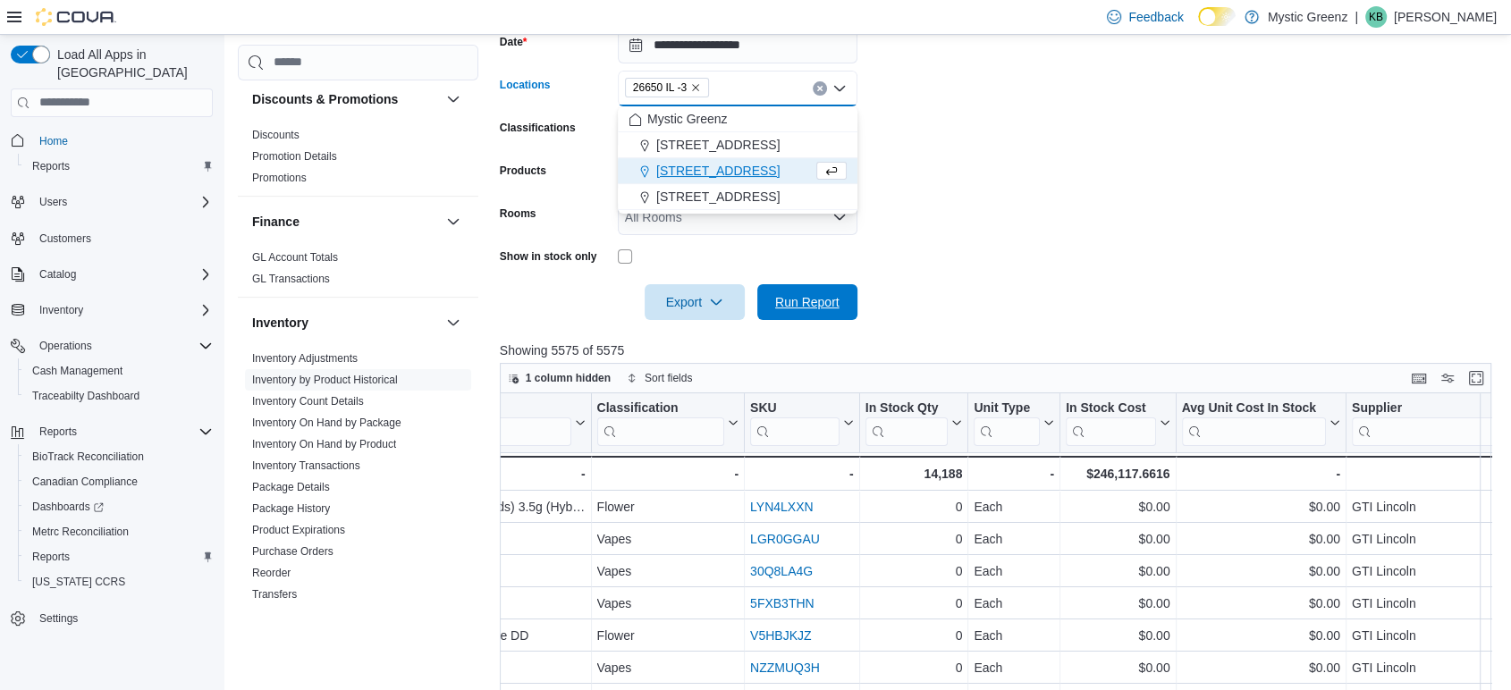
click at [815, 307] on span "Run Report" at bounding box center [807, 302] width 64 height 18
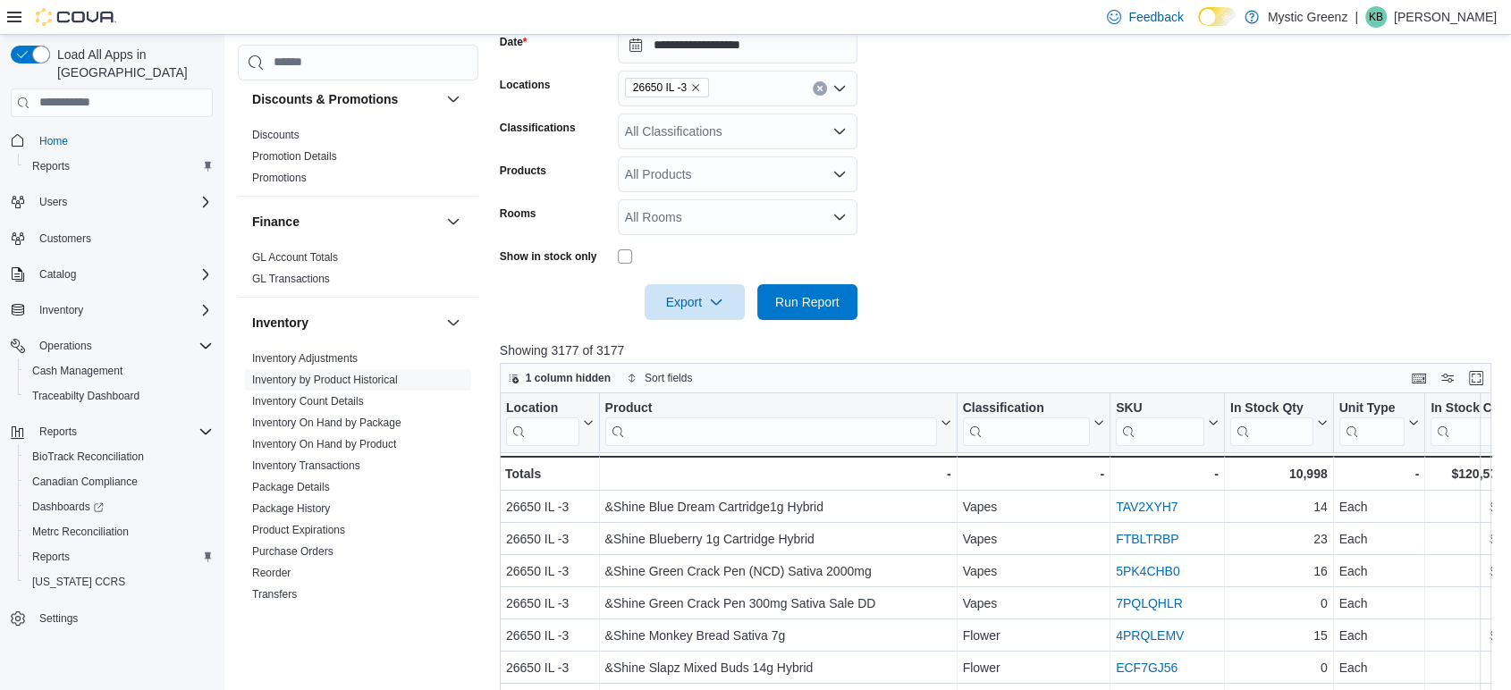
scroll to position [0, 271]
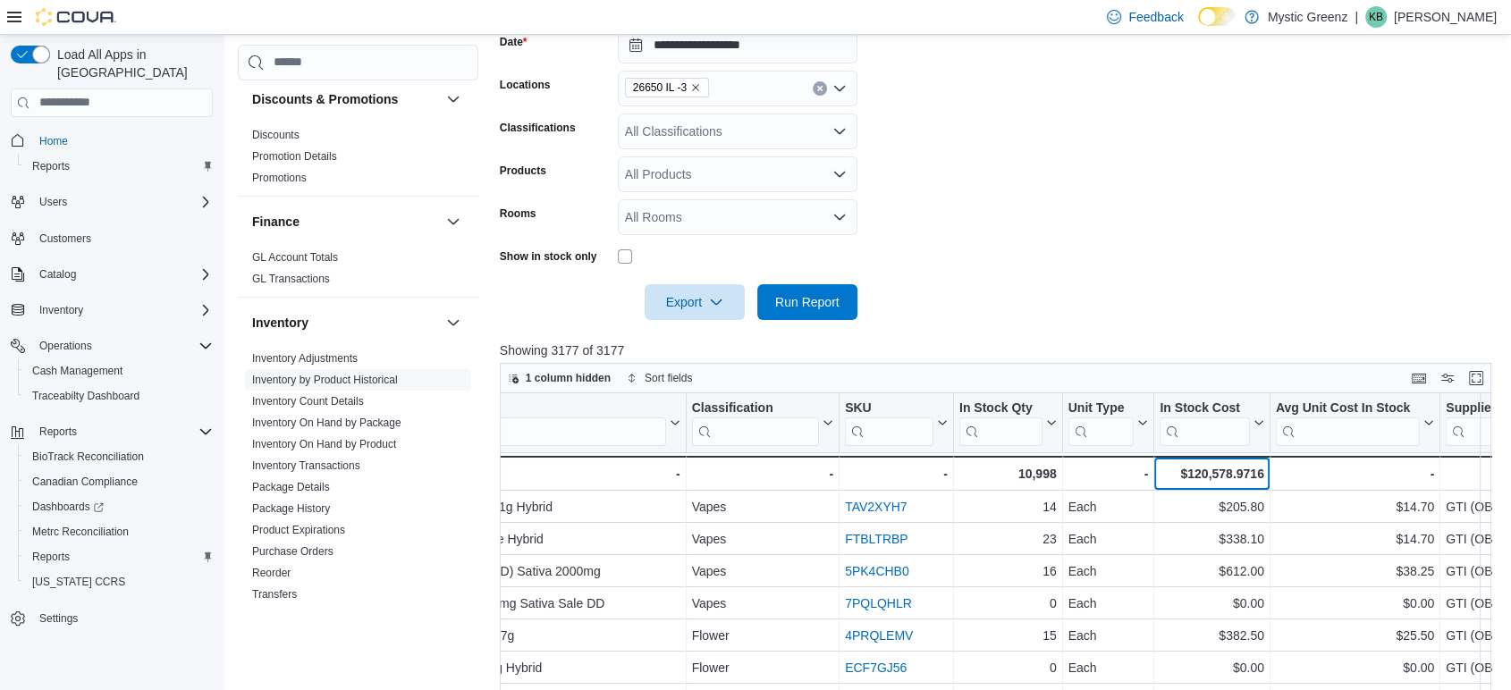
click at [1194, 472] on div "$120,578.9716" at bounding box center [1211, 473] width 104 height 21
click at [700, 86] on icon "Remove 26650 IL -3 from selection in this group" at bounding box center [695, 87] width 11 height 11
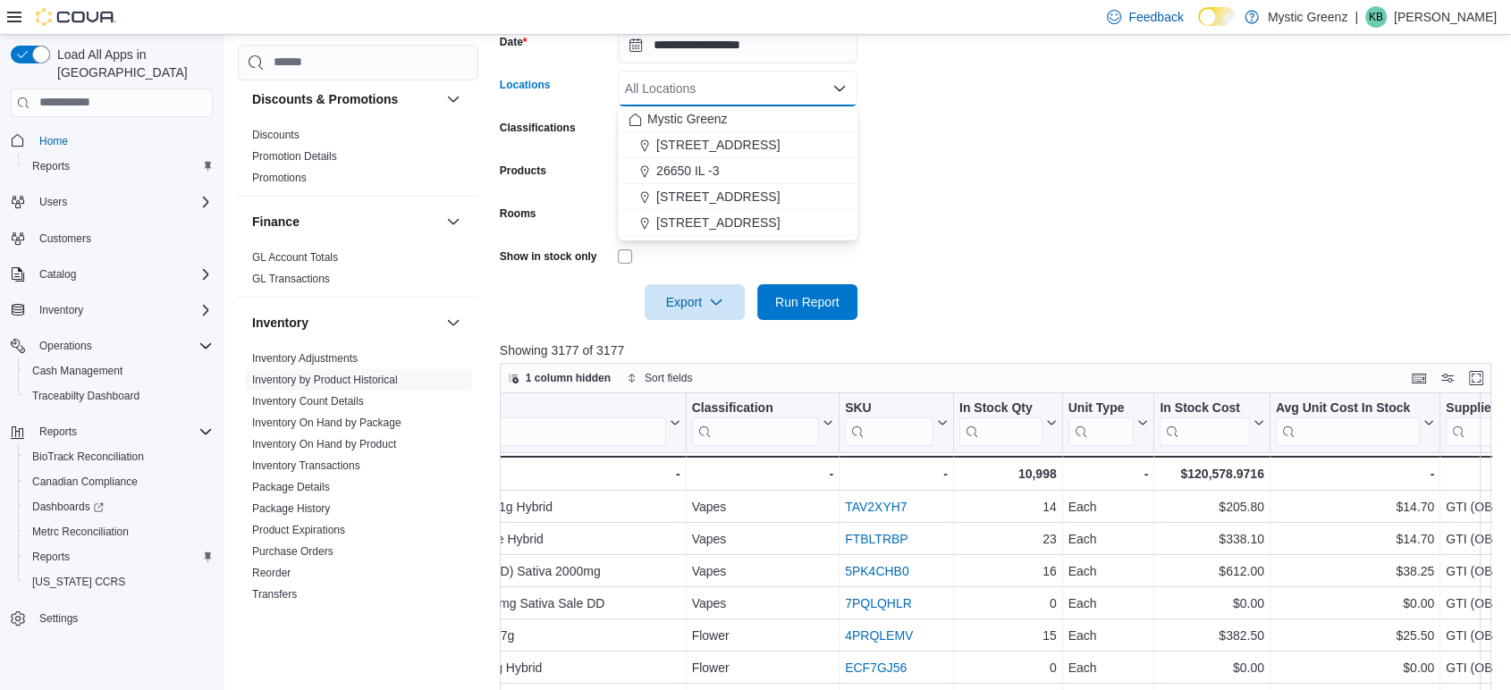
click at [700, 190] on span "[STREET_ADDRESS]" at bounding box center [717, 197] width 123 height 18
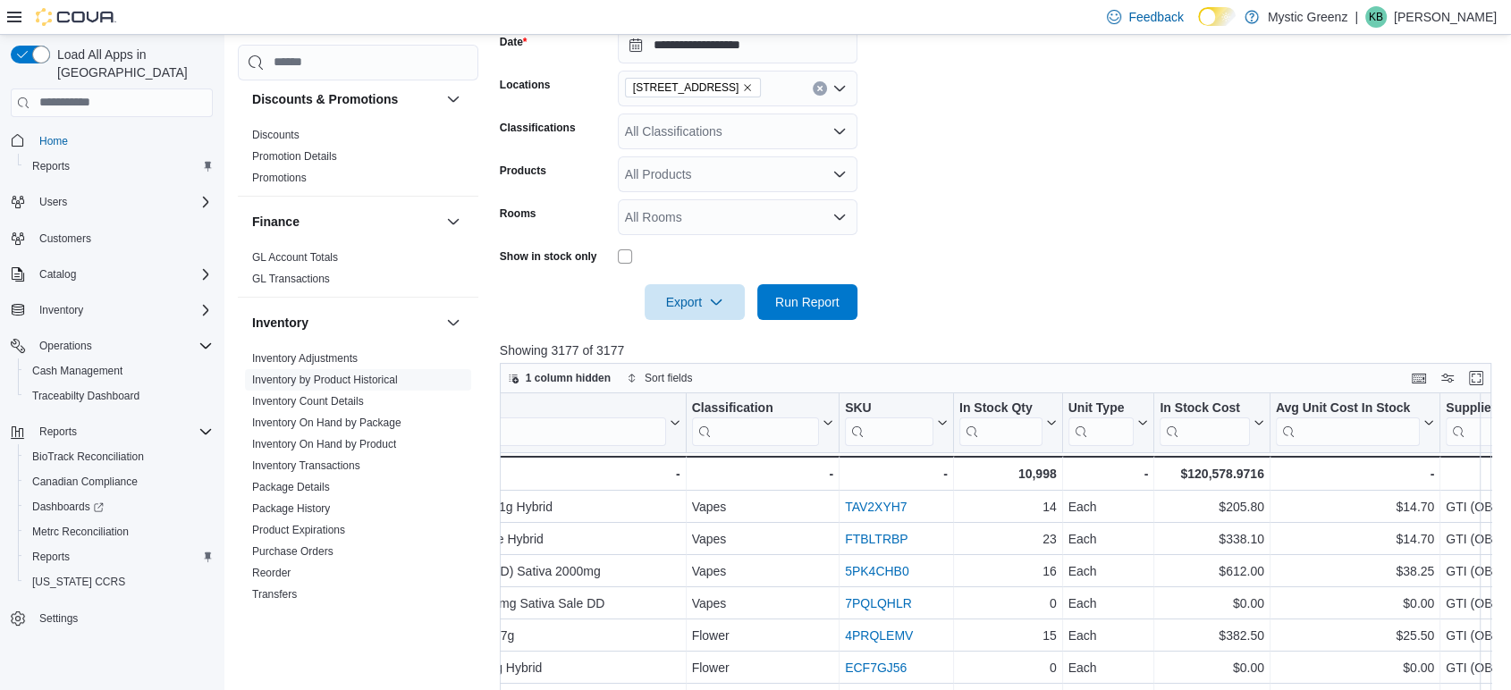
click at [980, 195] on form "**********" at bounding box center [1001, 163] width 1002 height 314
click at [839, 311] on span "Run Report" at bounding box center [807, 302] width 79 height 36
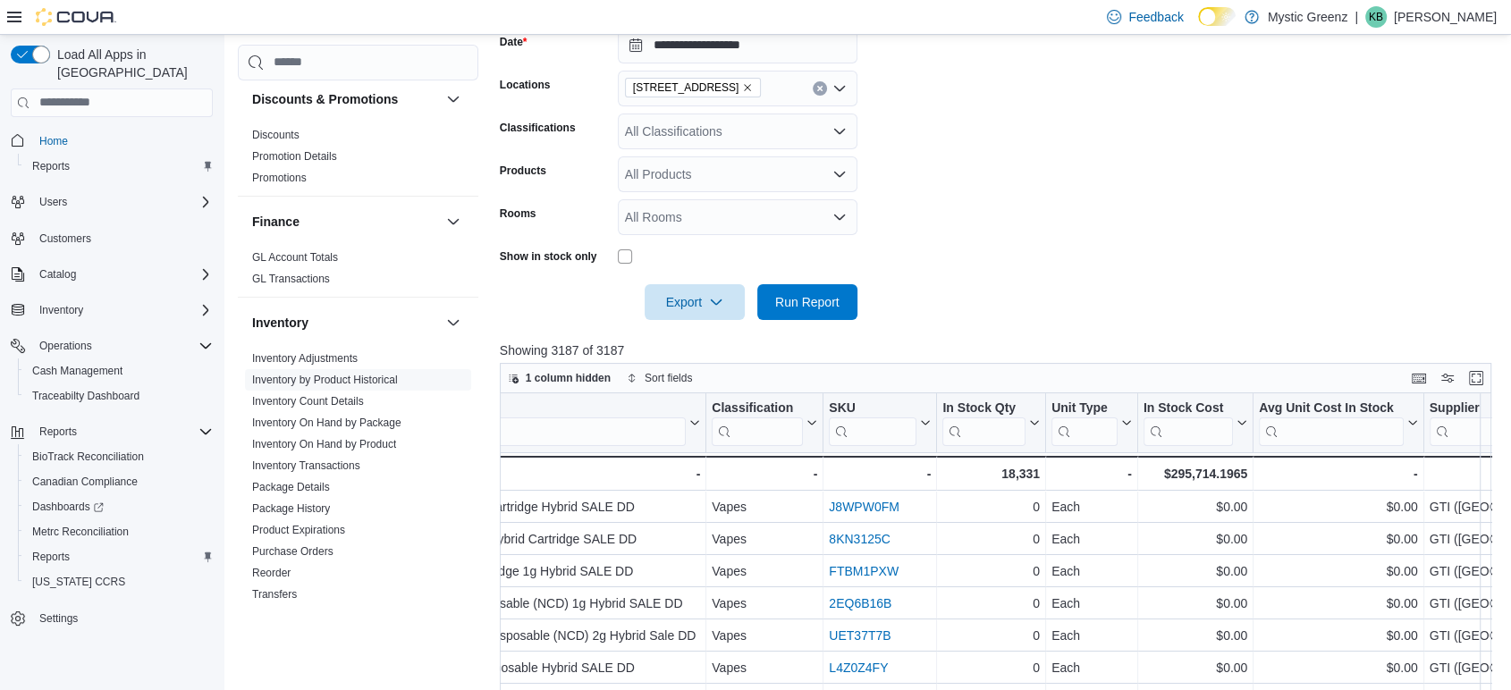
scroll to position [0, 312]
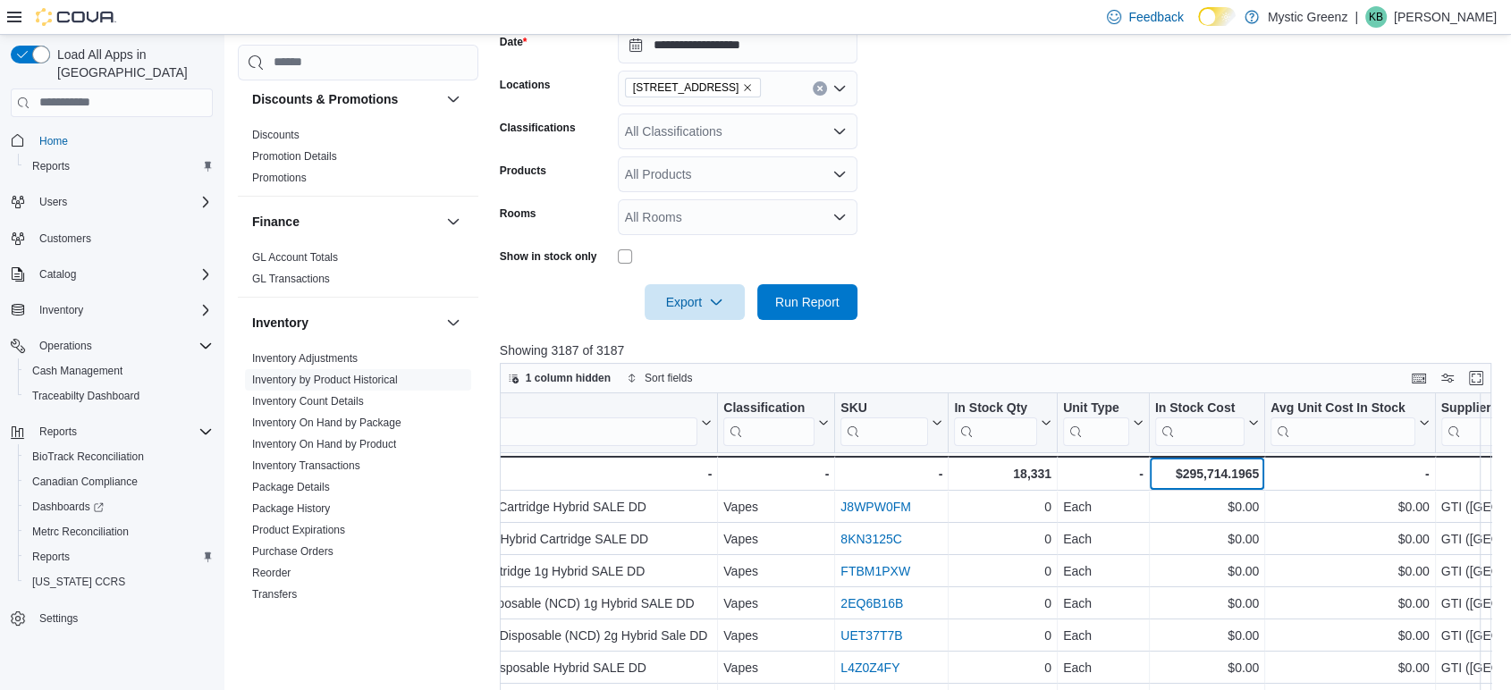
click at [1227, 468] on div "$295,714.1965" at bounding box center [1207, 473] width 104 height 21
click at [759, 91] on span "[STREET_ADDRESS]" at bounding box center [693, 88] width 137 height 20
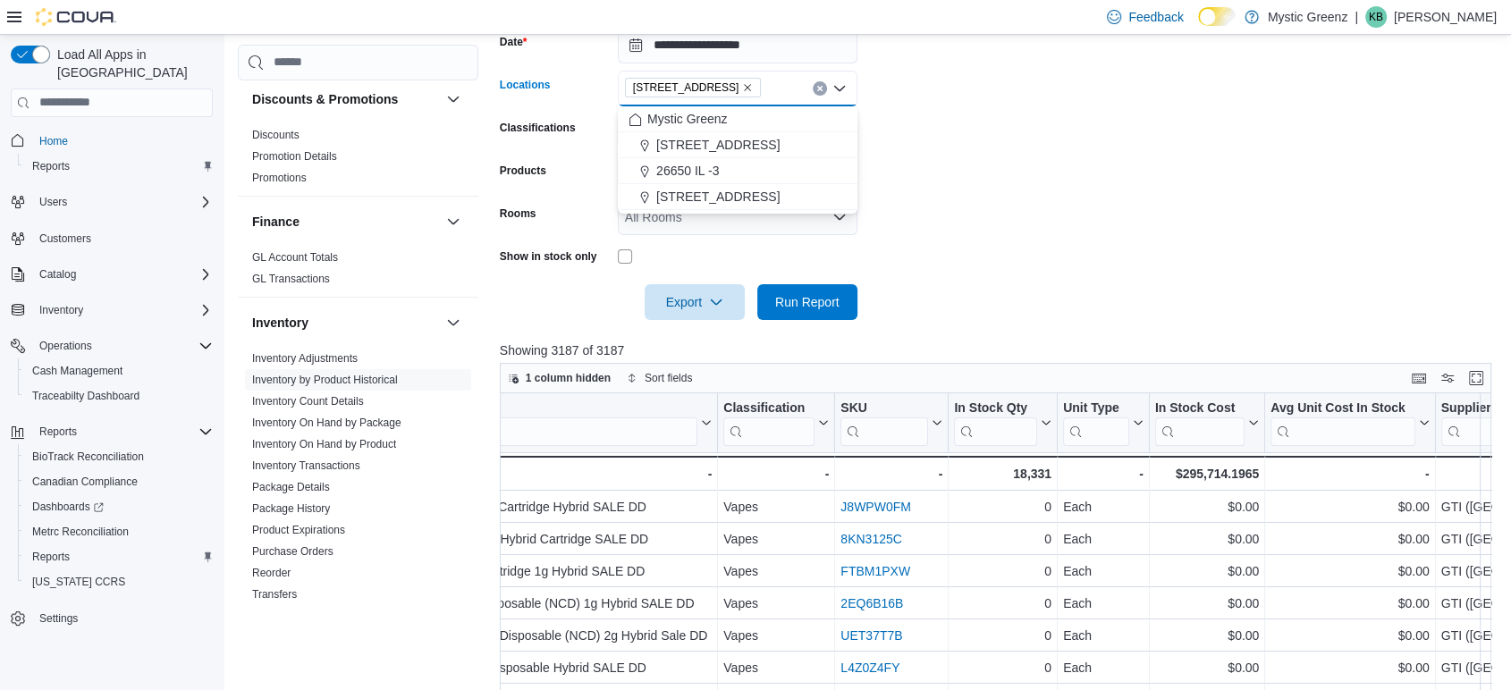
click at [721, 190] on span "[STREET_ADDRESS]" at bounding box center [717, 197] width 123 height 18
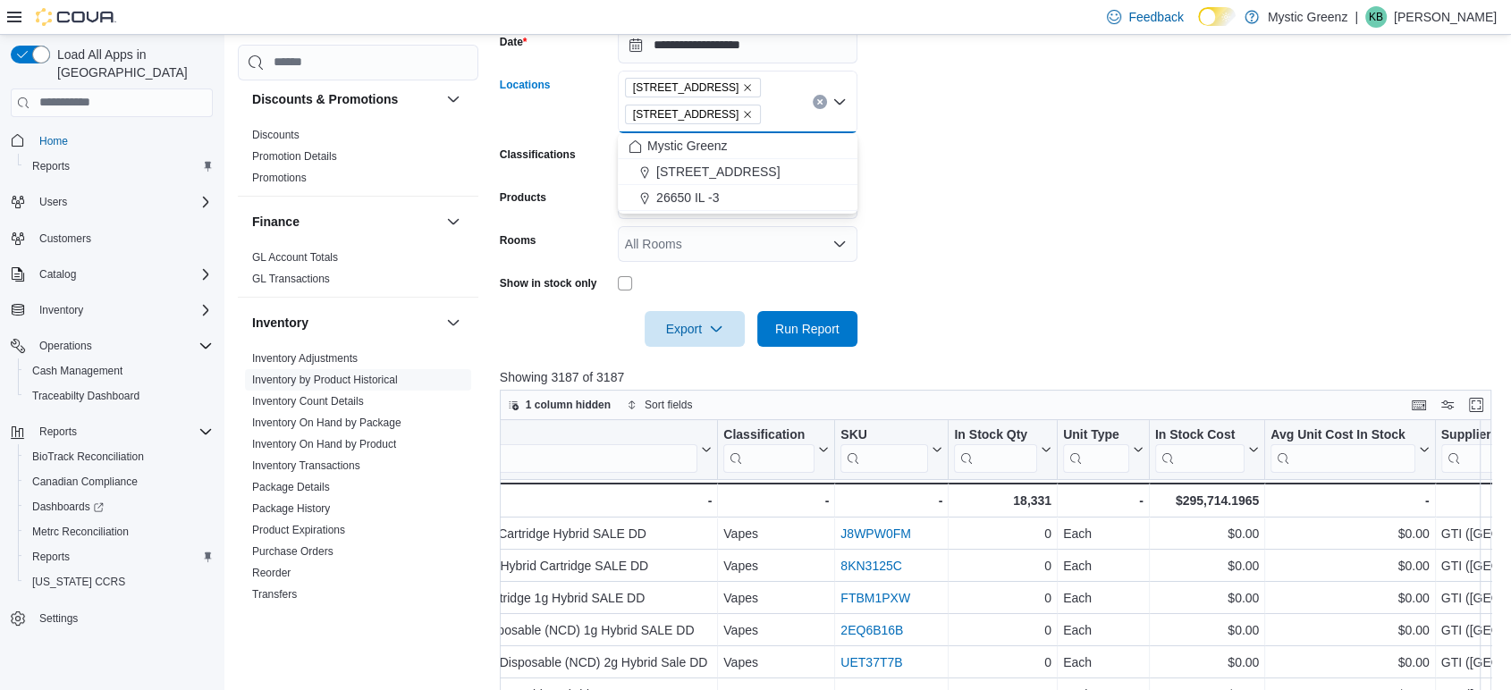
click at [997, 320] on form "**********" at bounding box center [1001, 176] width 1002 height 341
drag, startPoint x: 827, startPoint y: 328, endPoint x: 1105, endPoint y: 307, distance: 278.8
click at [1105, 307] on form "**********" at bounding box center [1001, 176] width 1002 height 341
click at [751, 85] on icon "Remove 360 S Green Mount Rd. from selection in this group" at bounding box center [747, 87] width 11 height 11
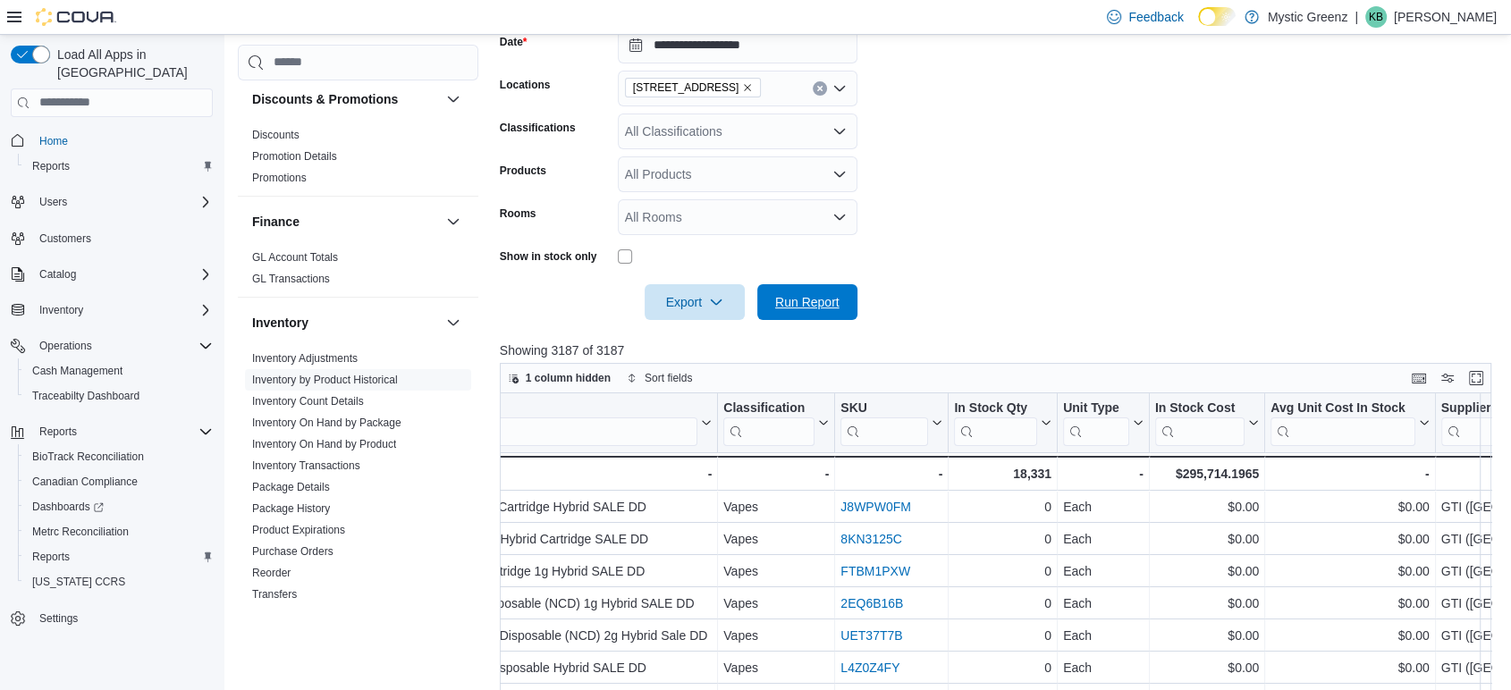
click at [820, 297] on span "Run Report" at bounding box center [807, 302] width 64 height 18
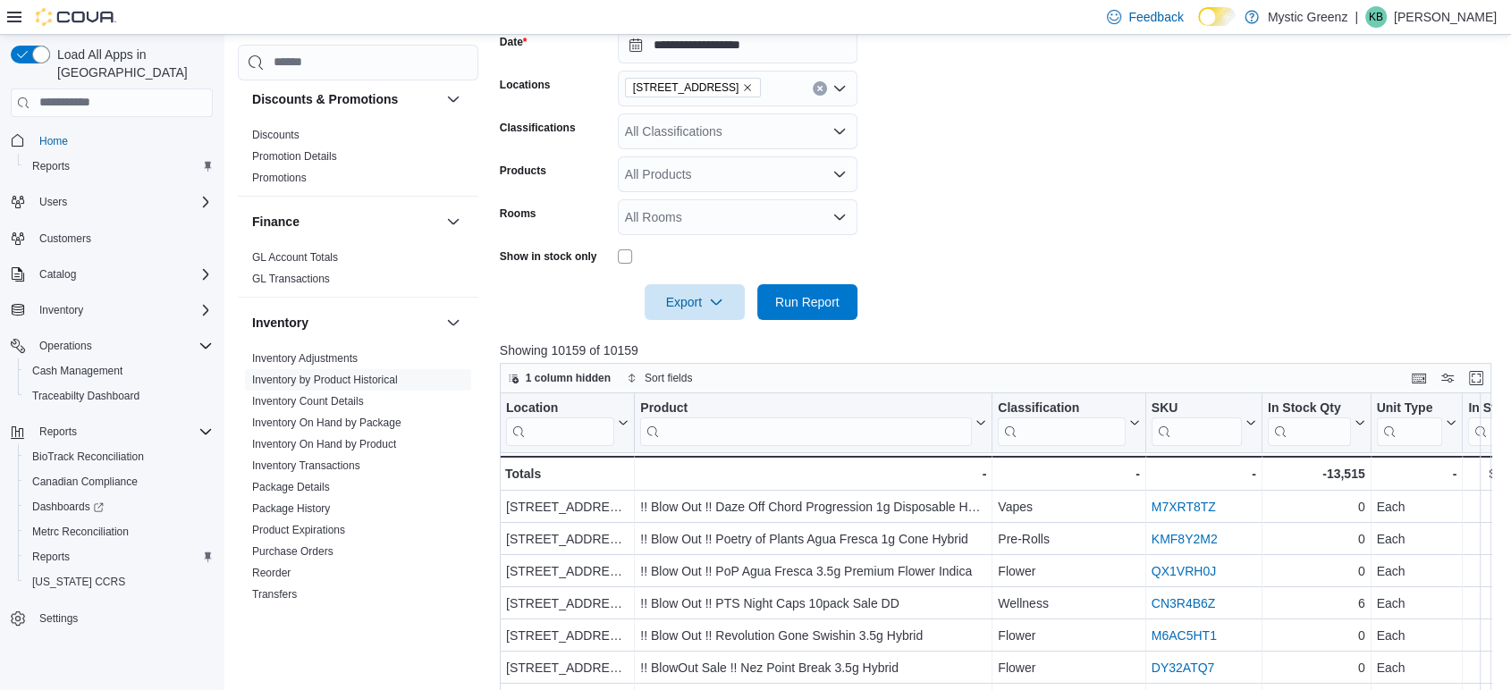
scroll to position [0, 287]
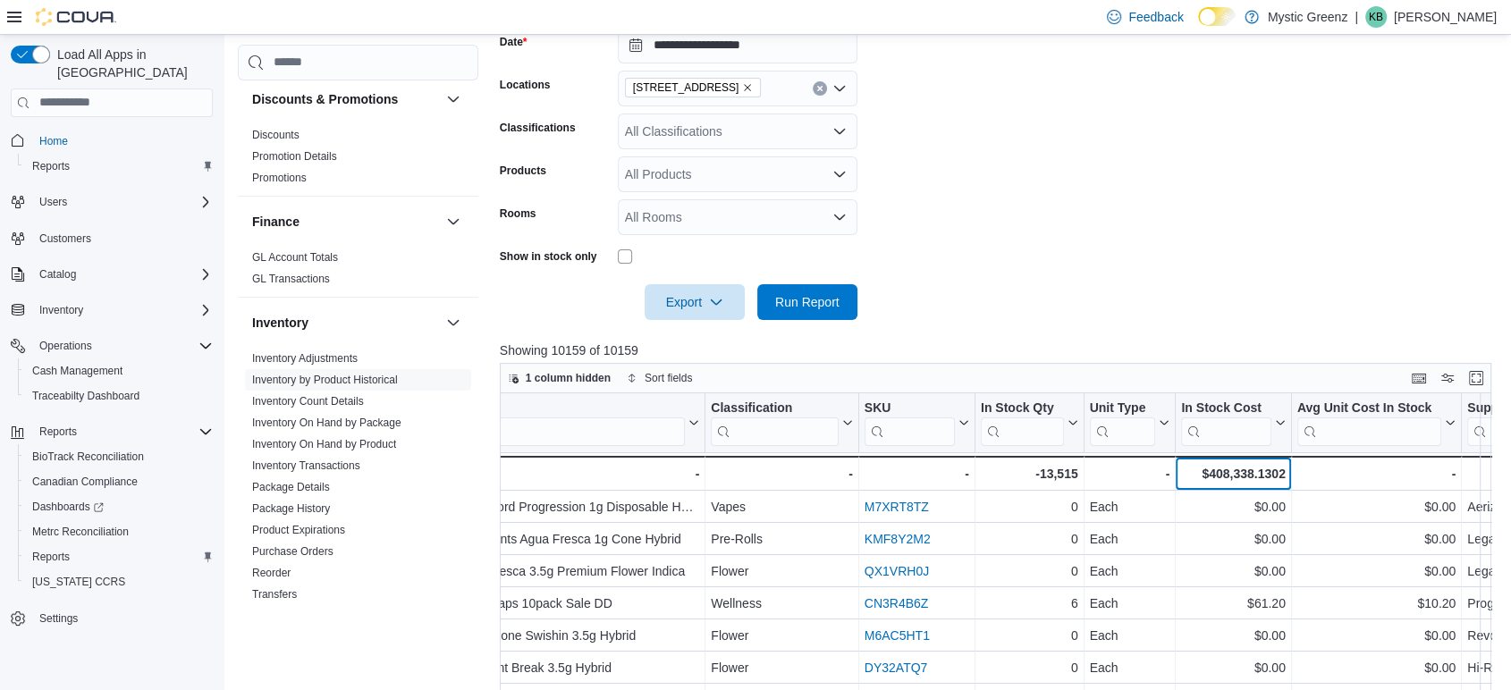
click at [1243, 463] on div "$408,338.1302" at bounding box center [1233, 473] width 104 height 21
